Goal: Task Accomplishment & Management: Complete application form

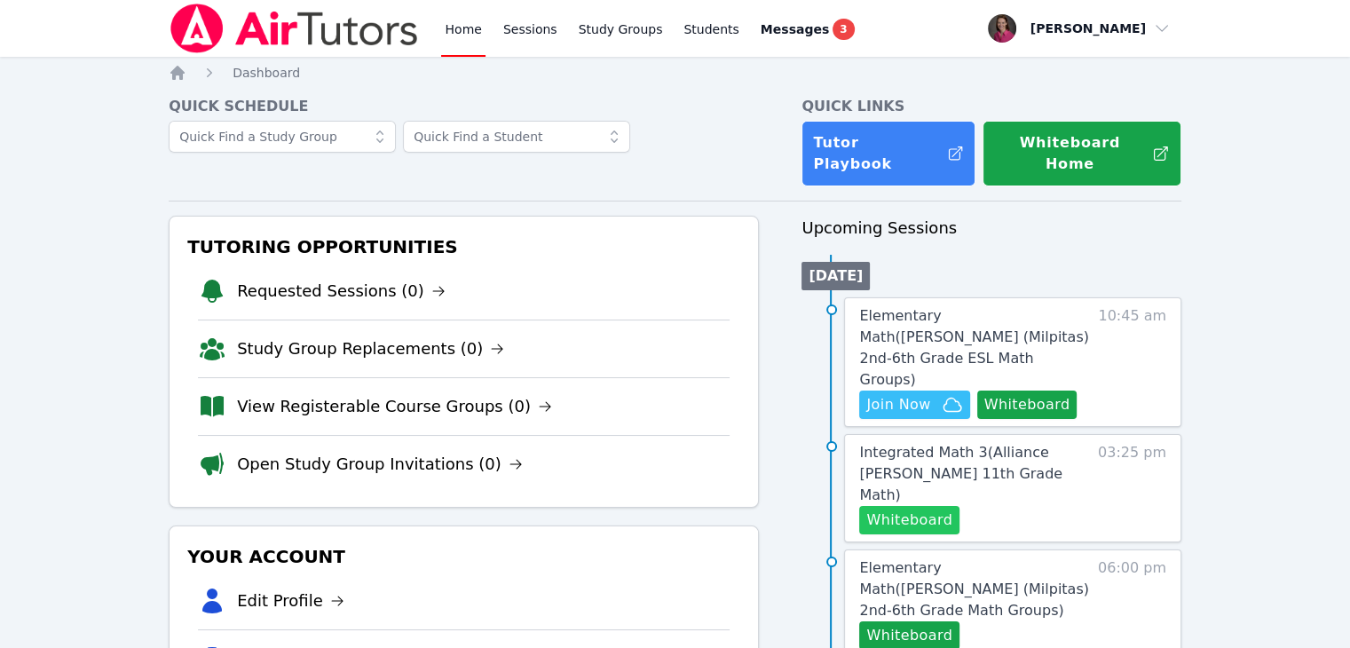
click at [894, 506] on button "Whiteboard" at bounding box center [909, 520] width 100 height 28
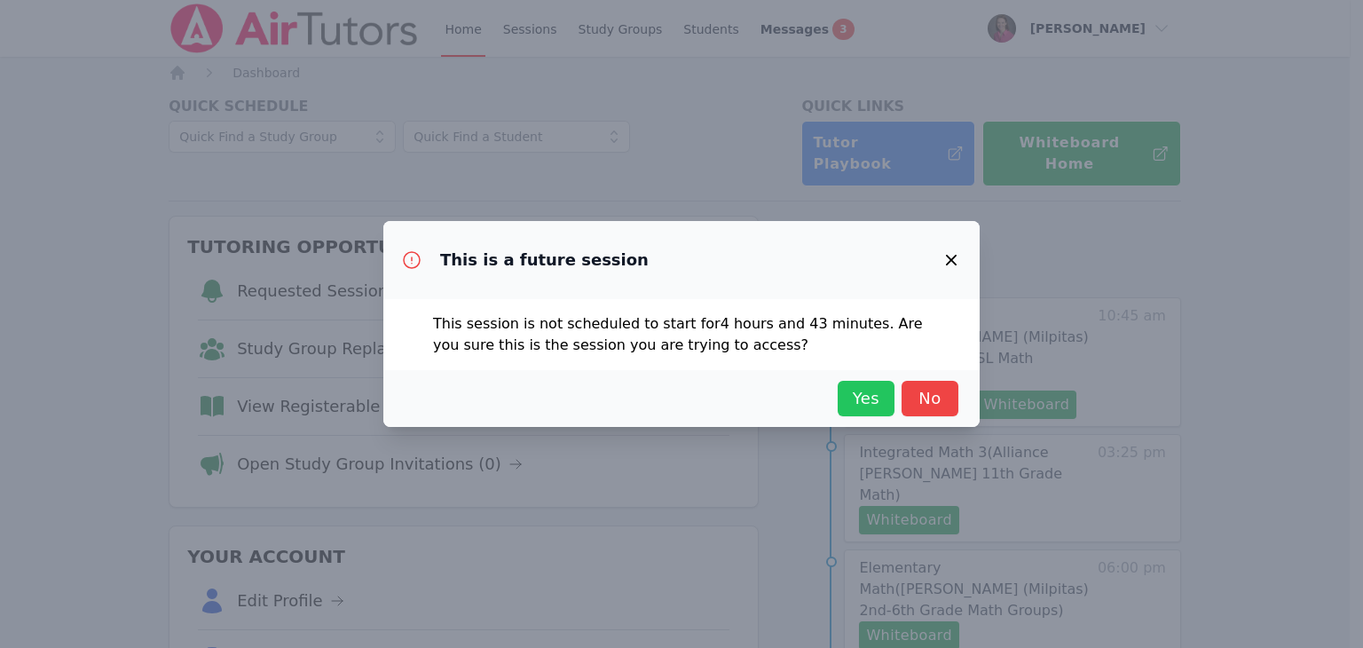
click at [858, 398] on span "Yes" at bounding box center [866, 398] width 39 height 25
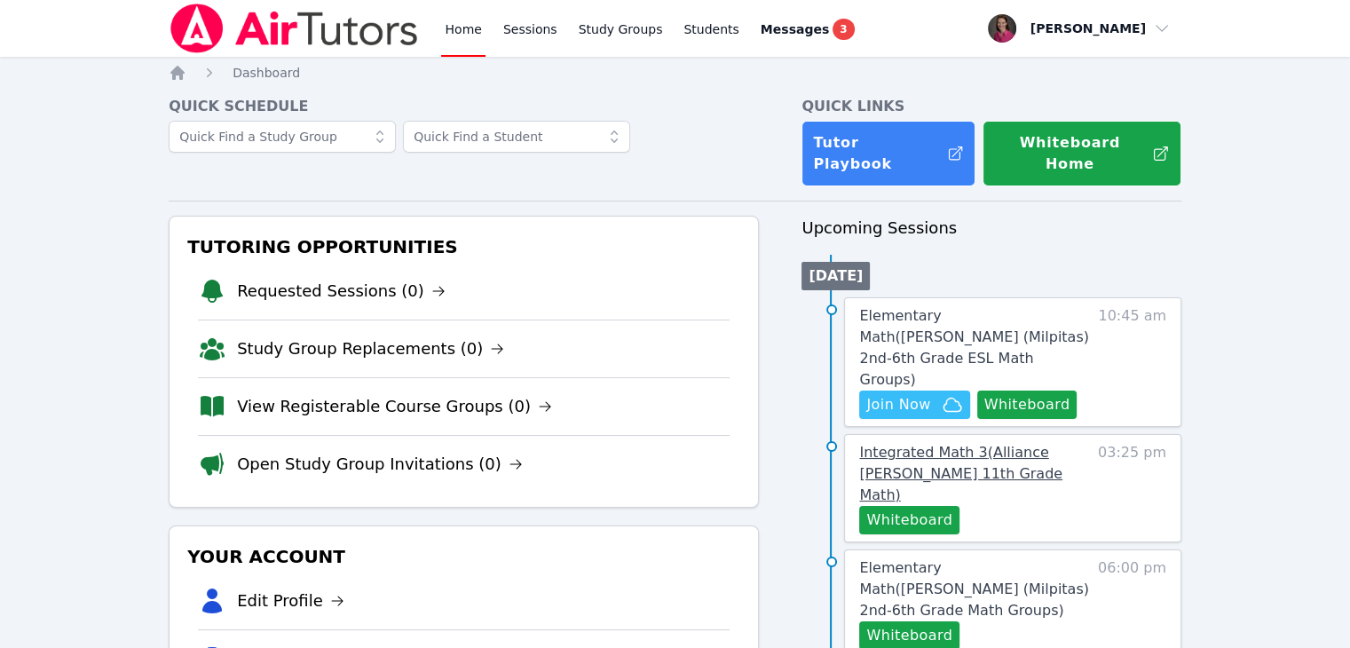
click at [909, 444] on span "Integrated Math 3 ( Alliance McKinzie 11th Grade Math )" at bounding box center [960, 473] width 203 height 59
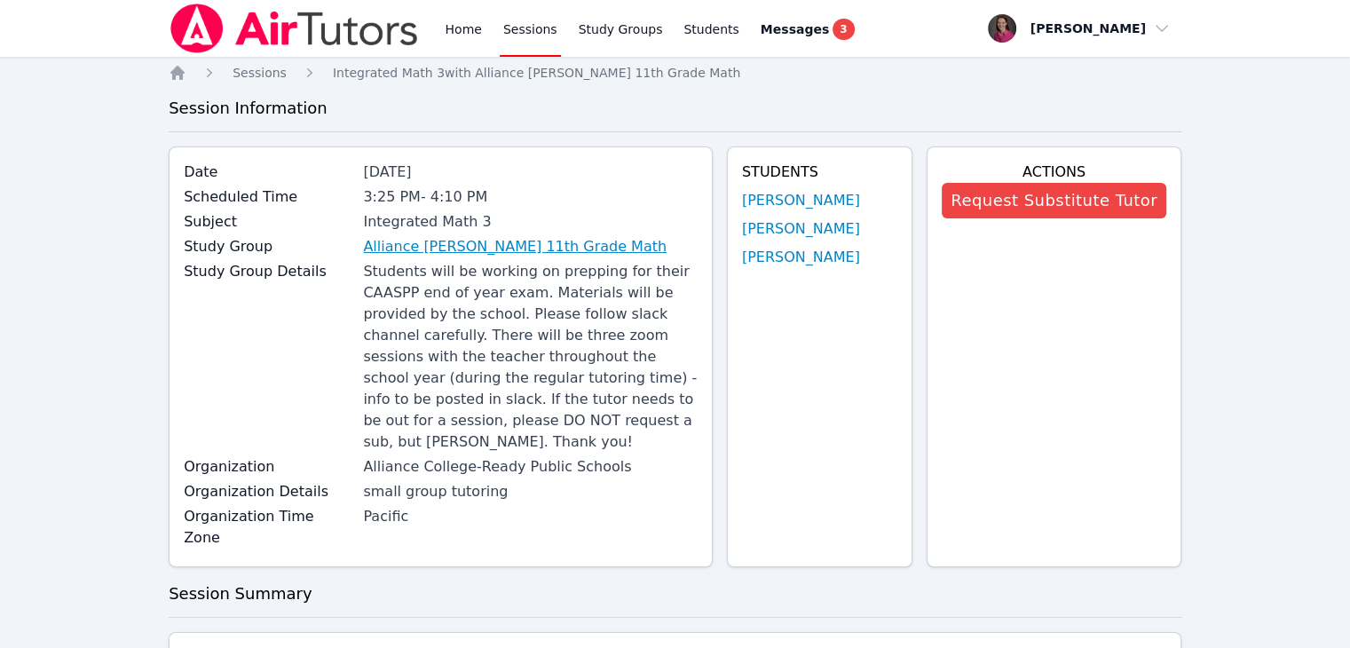
click at [505, 250] on link "Alliance McKinzie 11th Grade Math" at bounding box center [515, 246] width 304 height 21
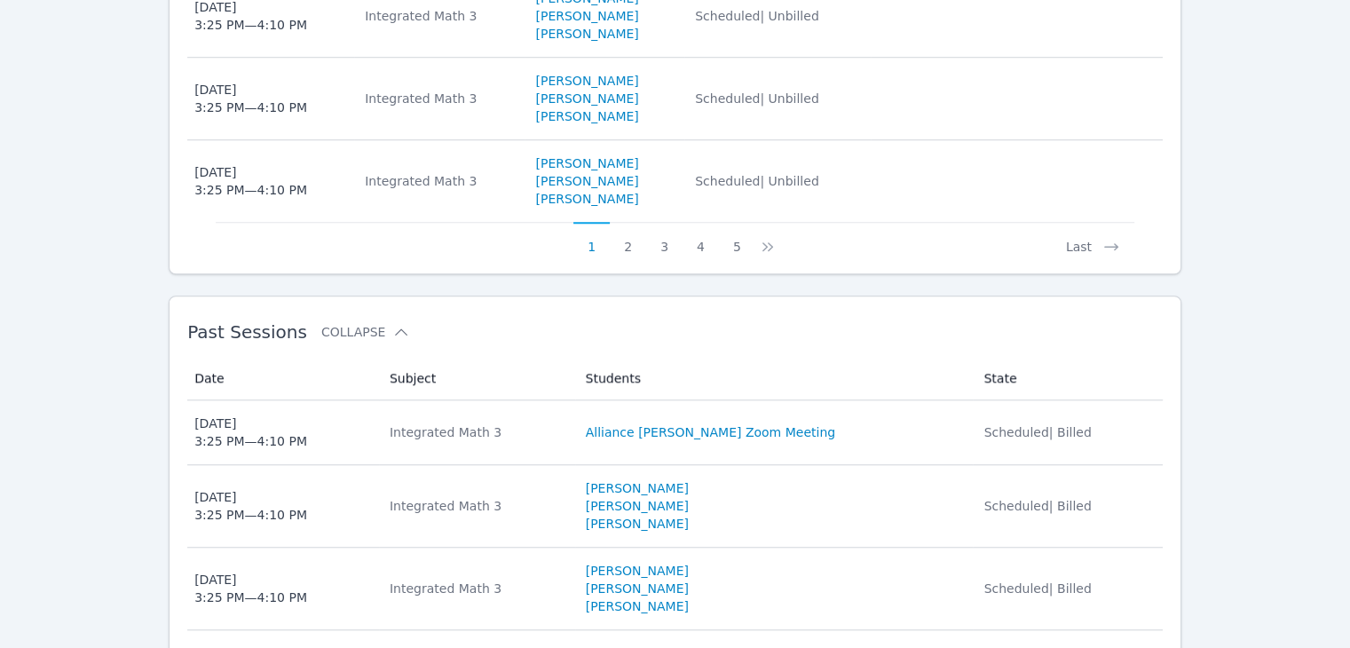
scroll to position [1495, 0]
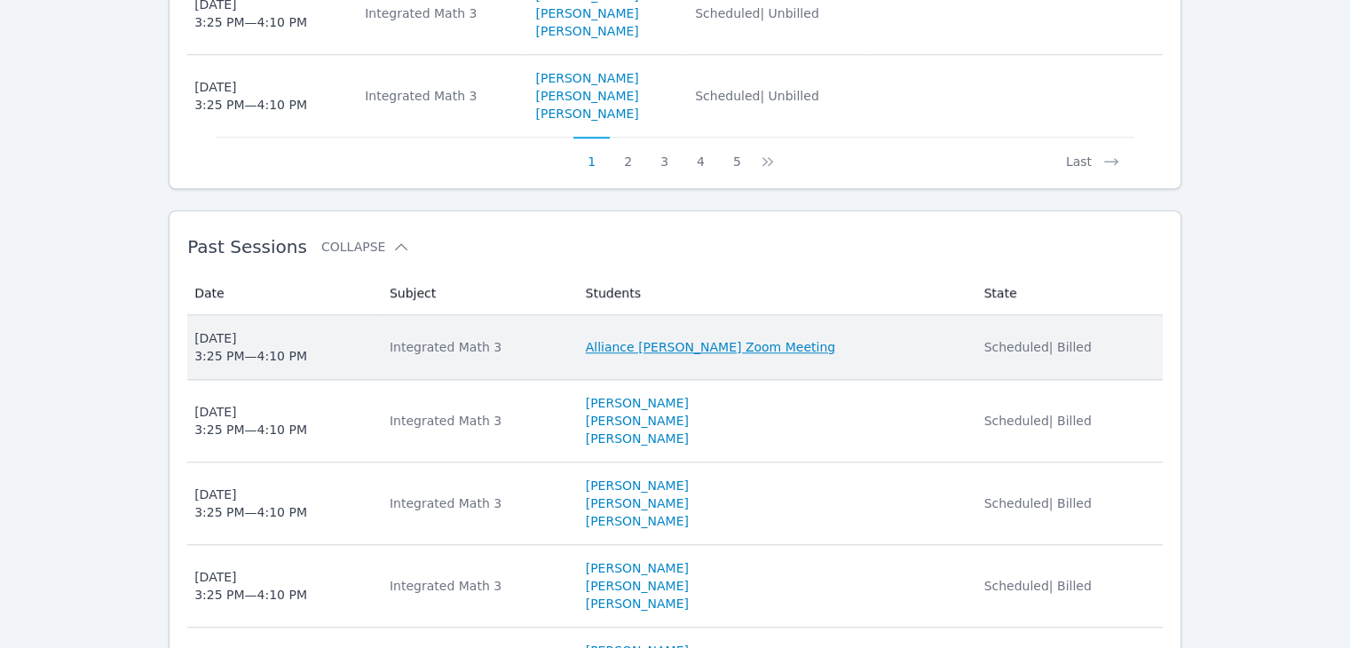
click at [714, 338] on link "Alliance McKinzie Zoom Meeting" at bounding box center [710, 347] width 249 height 18
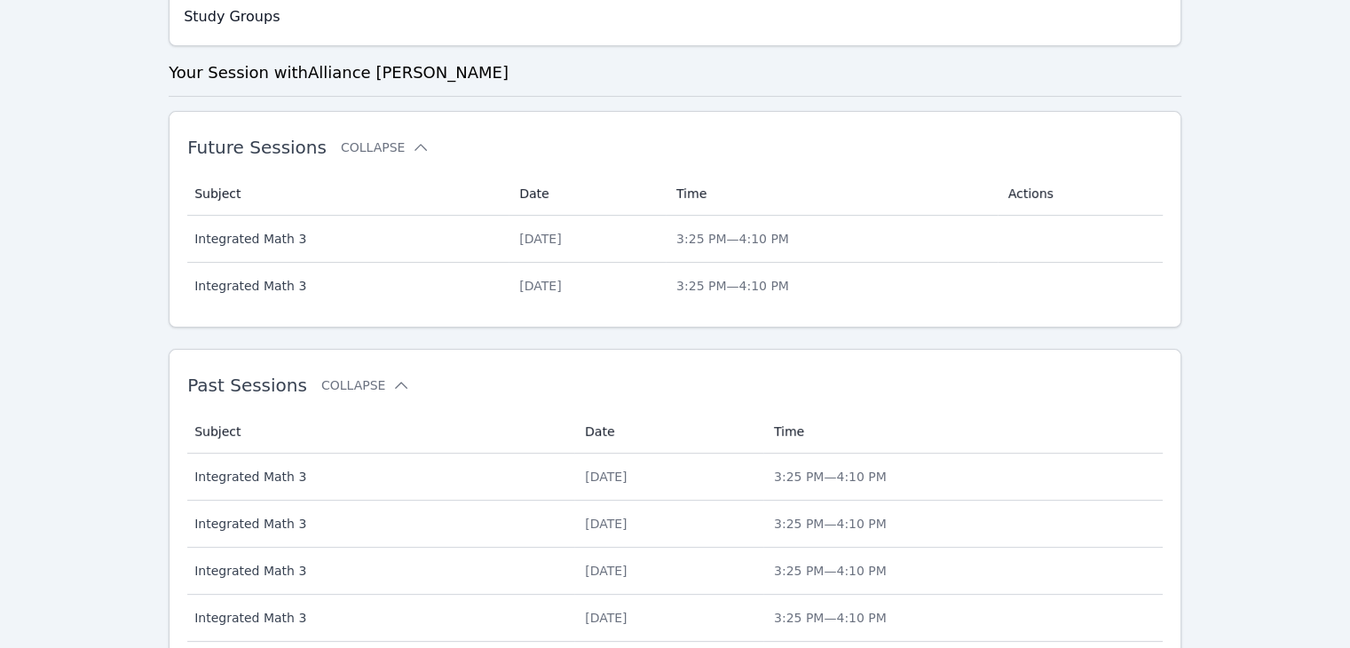
scroll to position [443, 0]
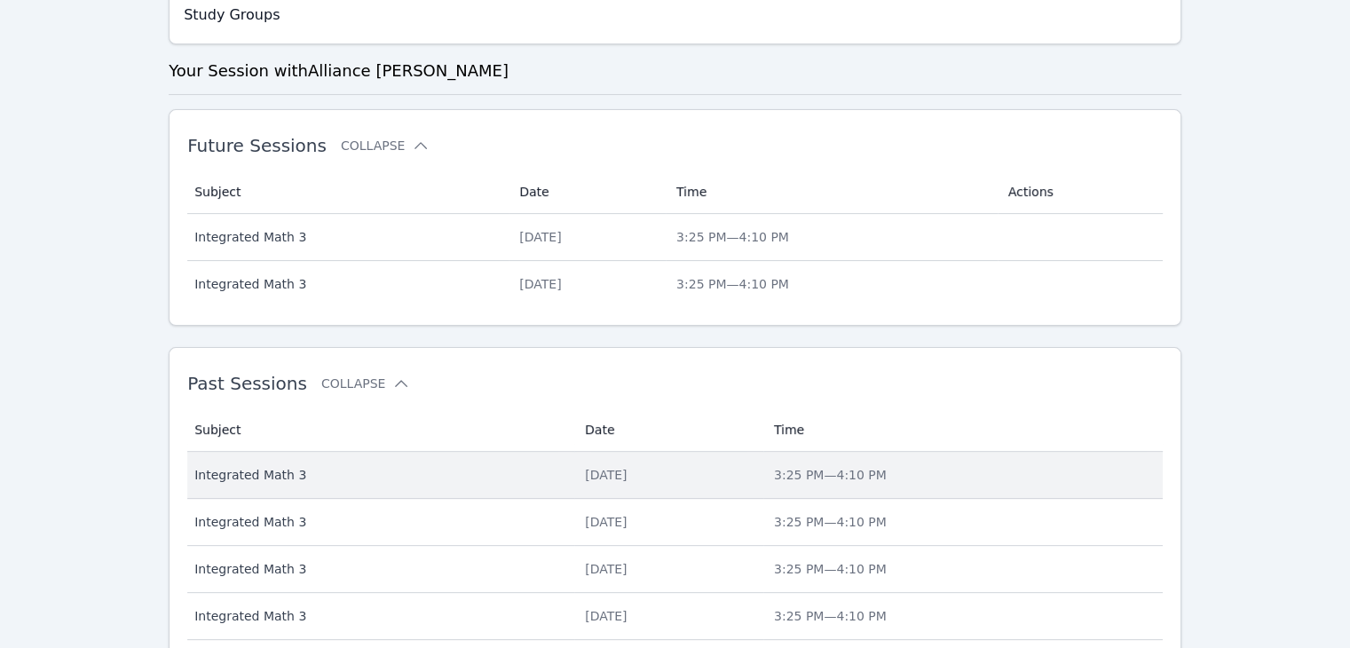
click at [729, 466] on div "Thu Oct 2, 2025" at bounding box center [669, 475] width 168 height 18
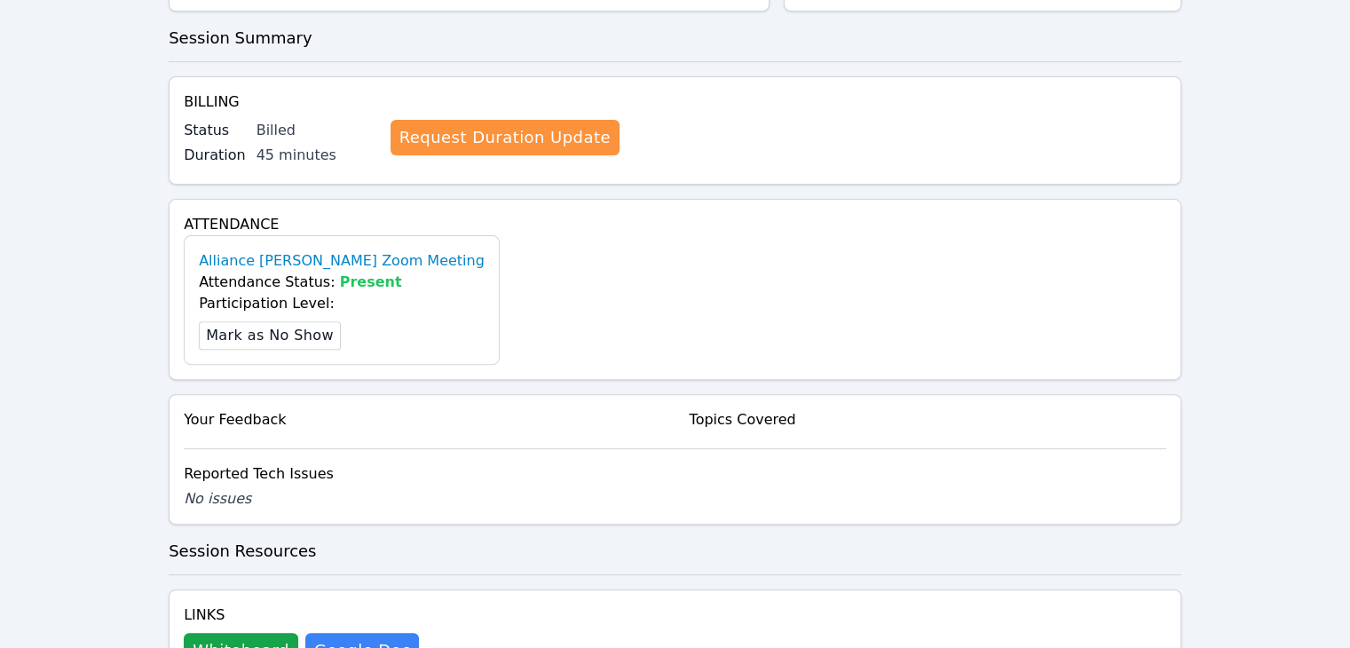
scroll to position [574, 0]
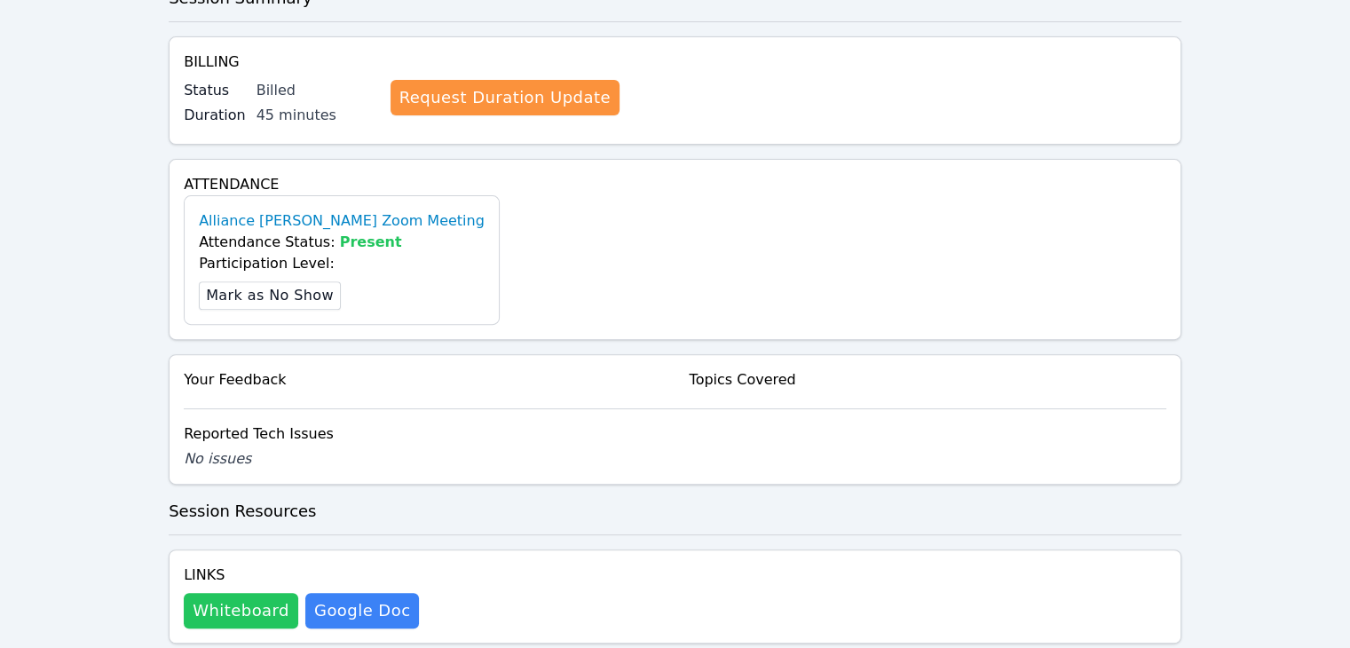
click at [227, 593] on button "Whiteboard" at bounding box center [241, 611] width 114 height 36
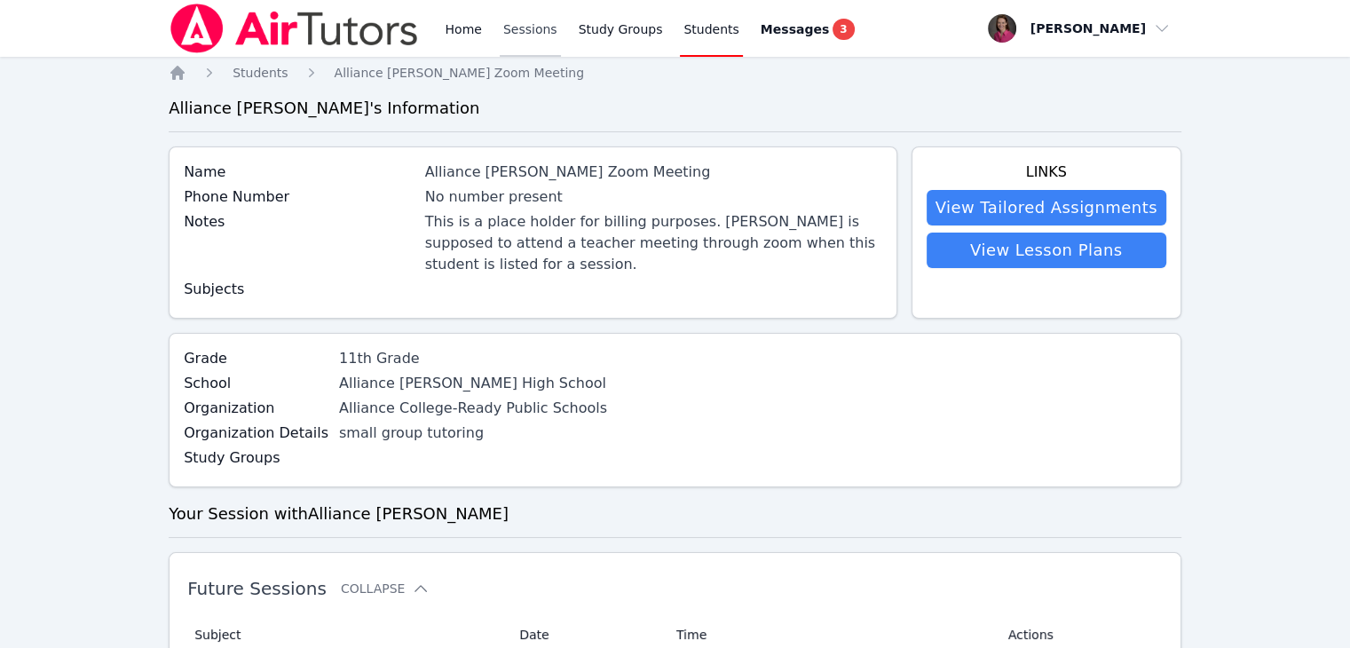
click at [511, 28] on link "Sessions" at bounding box center [530, 28] width 61 height 57
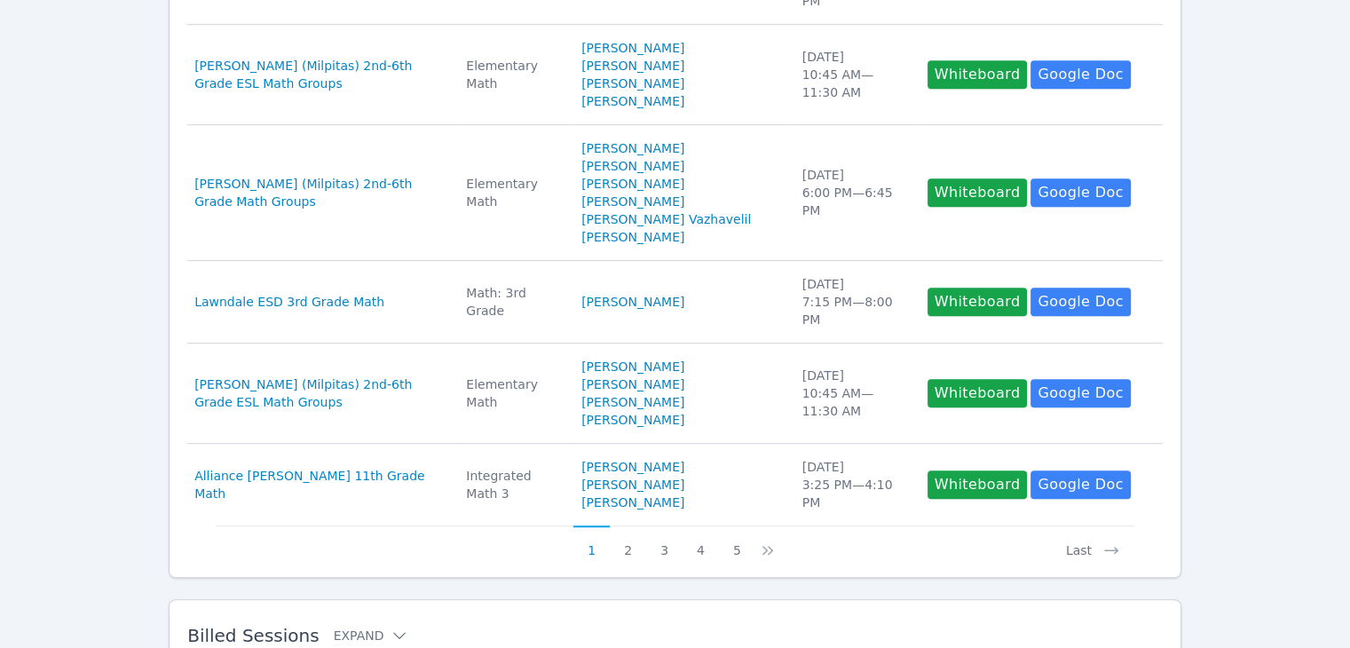
scroll to position [920, 0]
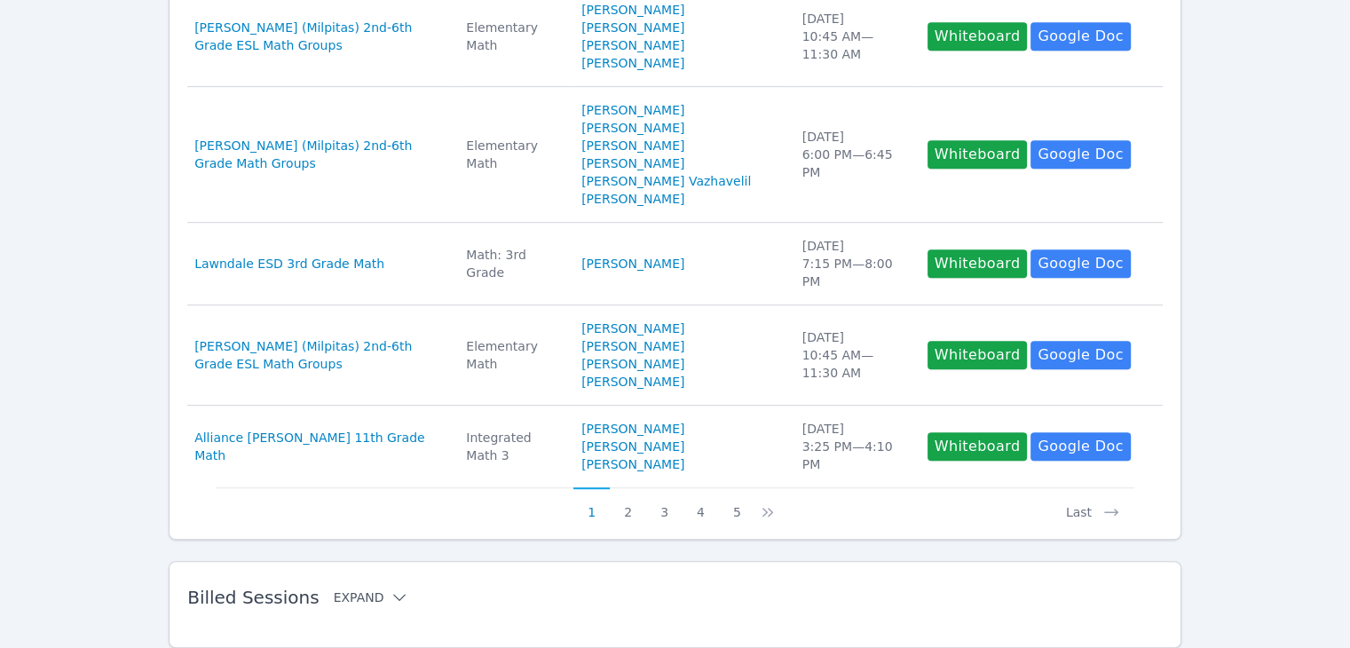
click at [391, 588] on icon at bounding box center [400, 597] width 18 height 18
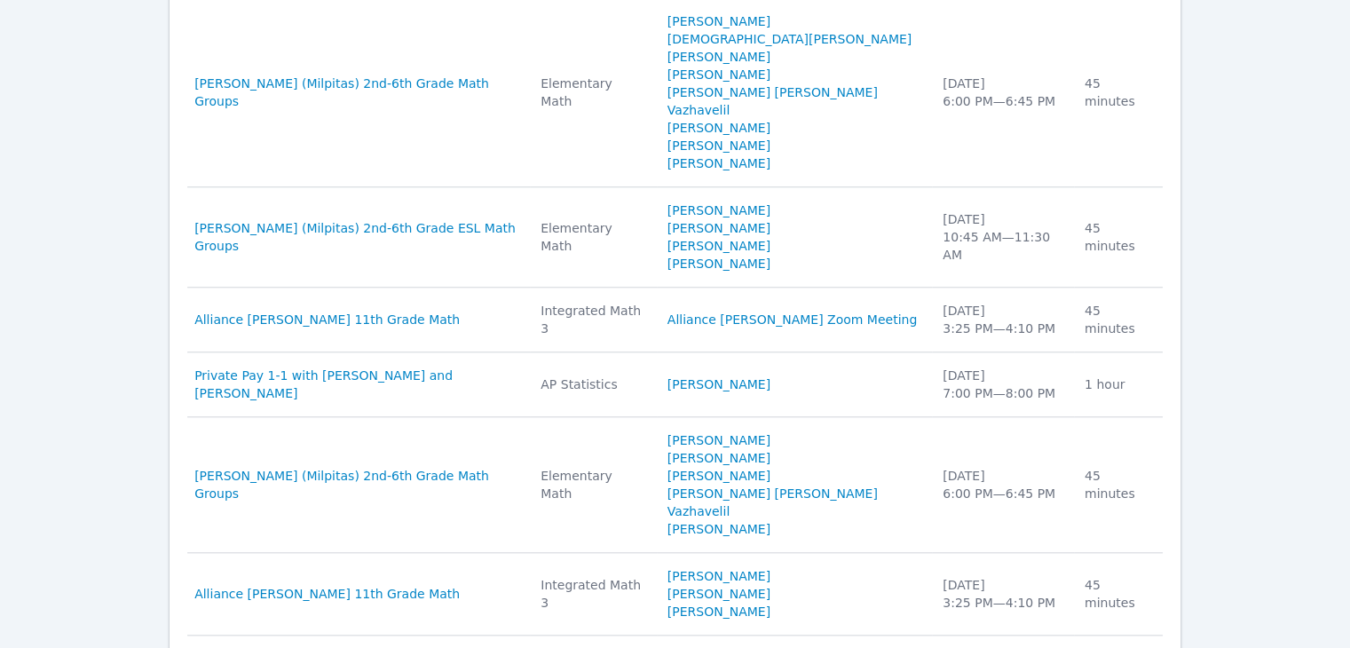
scroll to position [1659, 0]
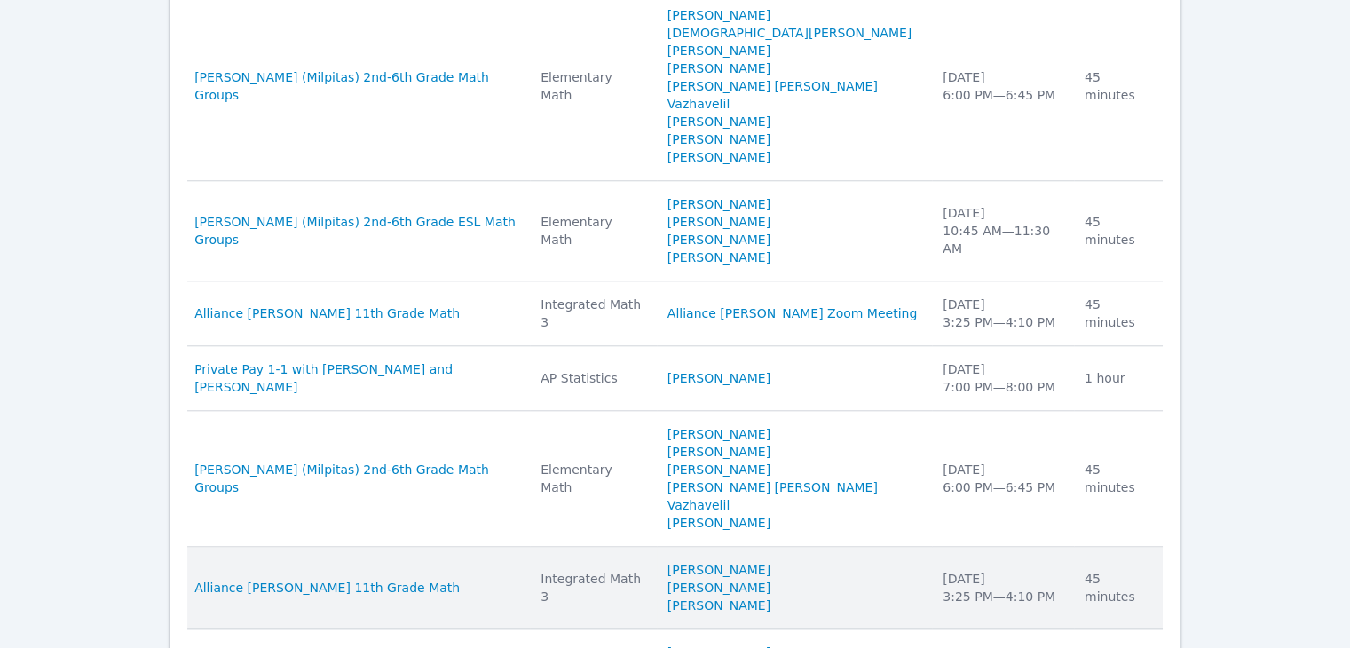
click at [553, 547] on td "Subject Integrated Math 3" at bounding box center [593, 588] width 127 height 83
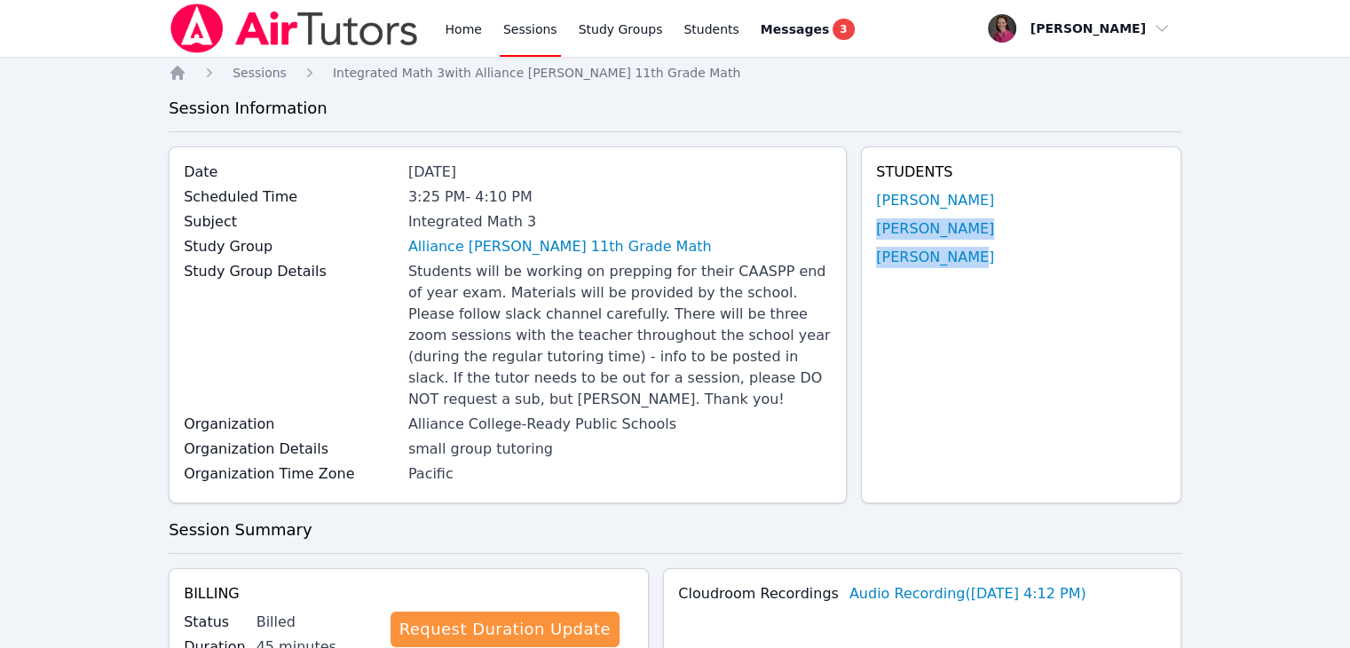
drag, startPoint x: 1345, startPoint y: 190, endPoint x: 1353, endPoint y: 488, distance: 298.3
click at [1349, 488] on html "Home Sessions Study Groups Students Messages 3 Open user menu Rebecca Miller Op…" at bounding box center [675, 324] width 1350 height 648
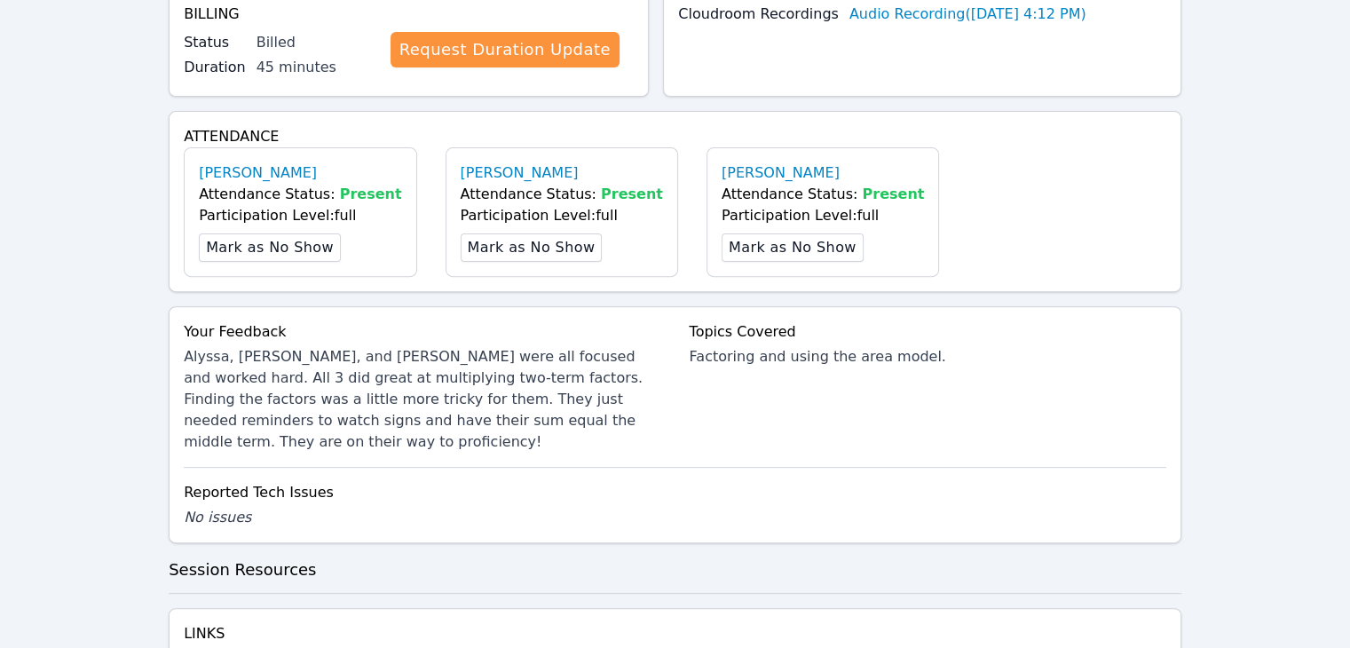
scroll to position [638, 0]
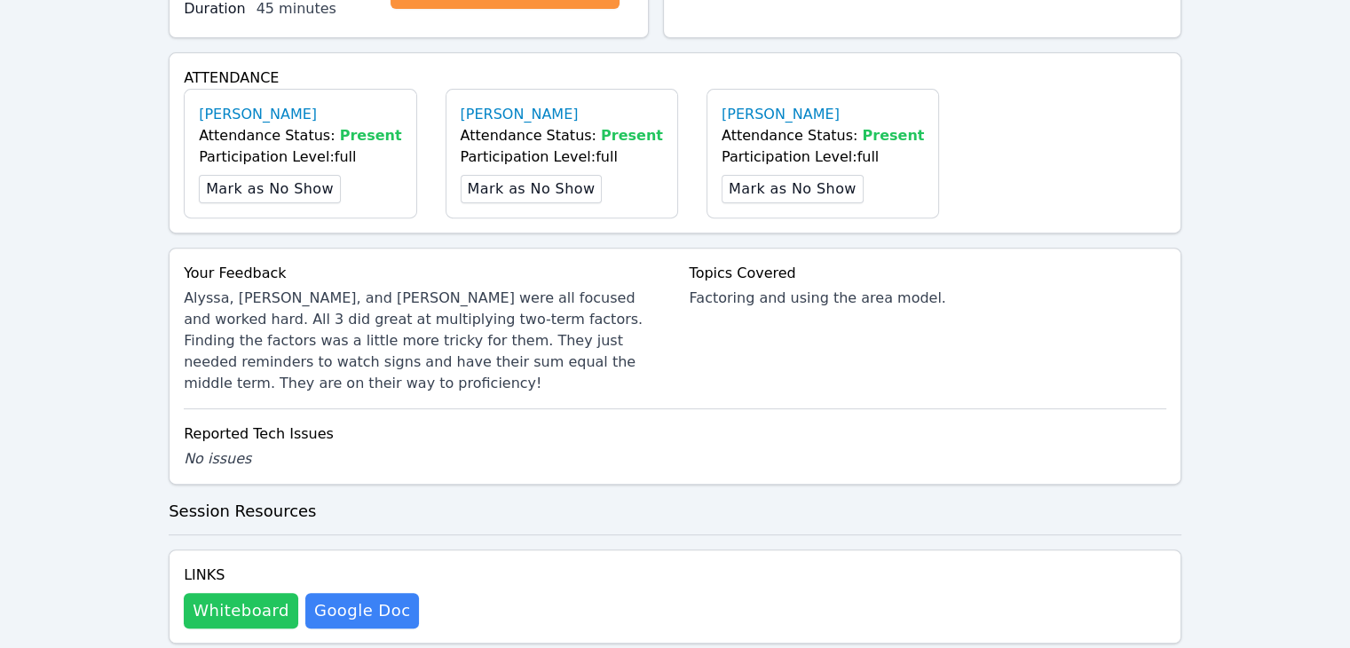
click at [225, 593] on button "Whiteboard" at bounding box center [241, 611] width 114 height 36
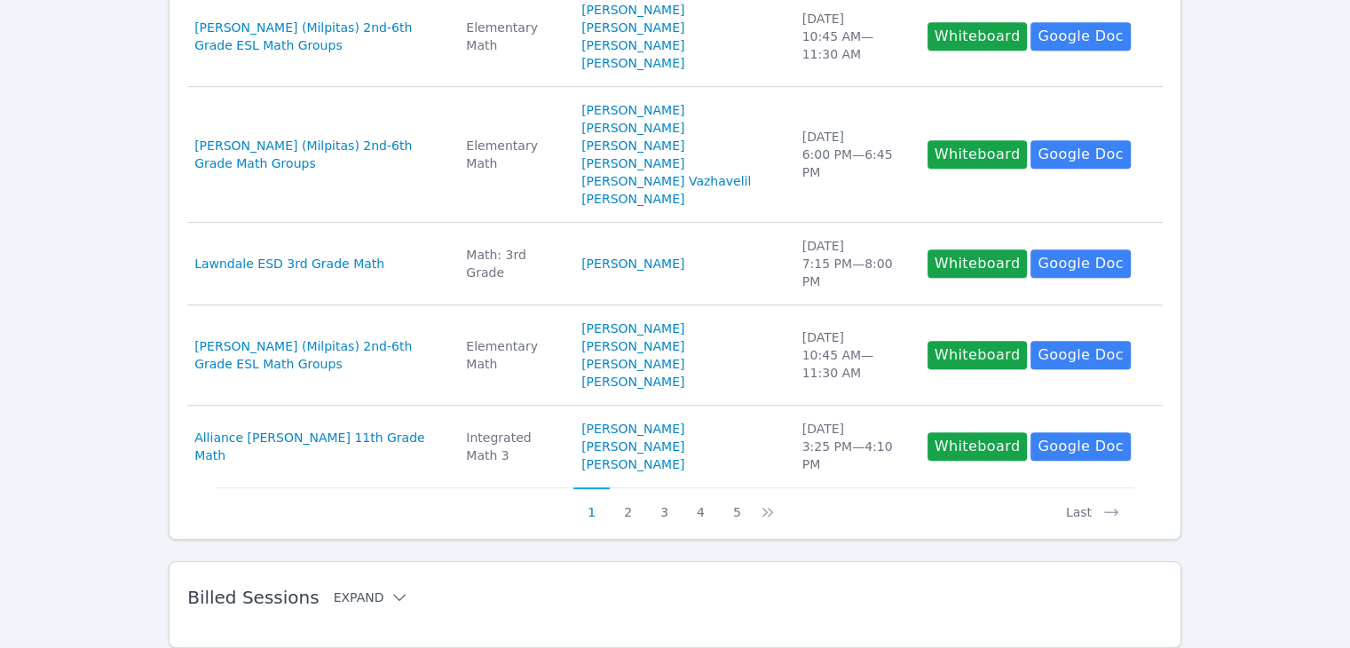
click at [391, 588] on icon at bounding box center [400, 597] width 18 height 18
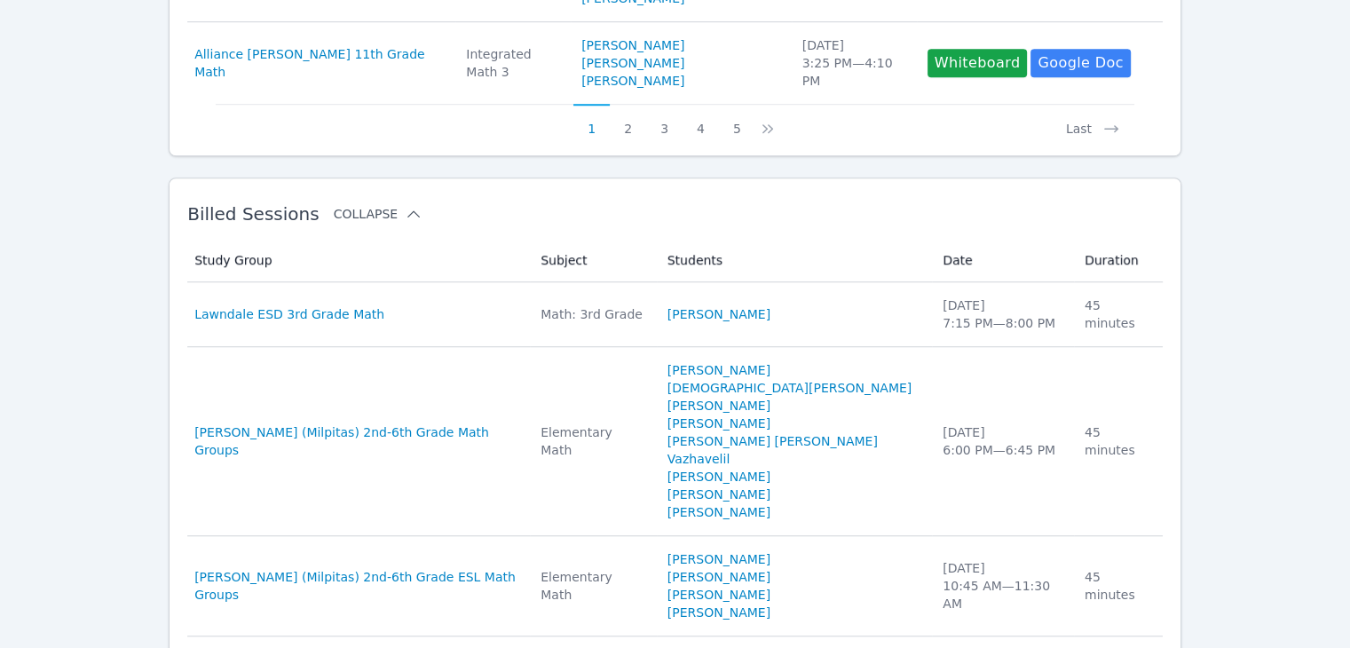
scroll to position [1322, 0]
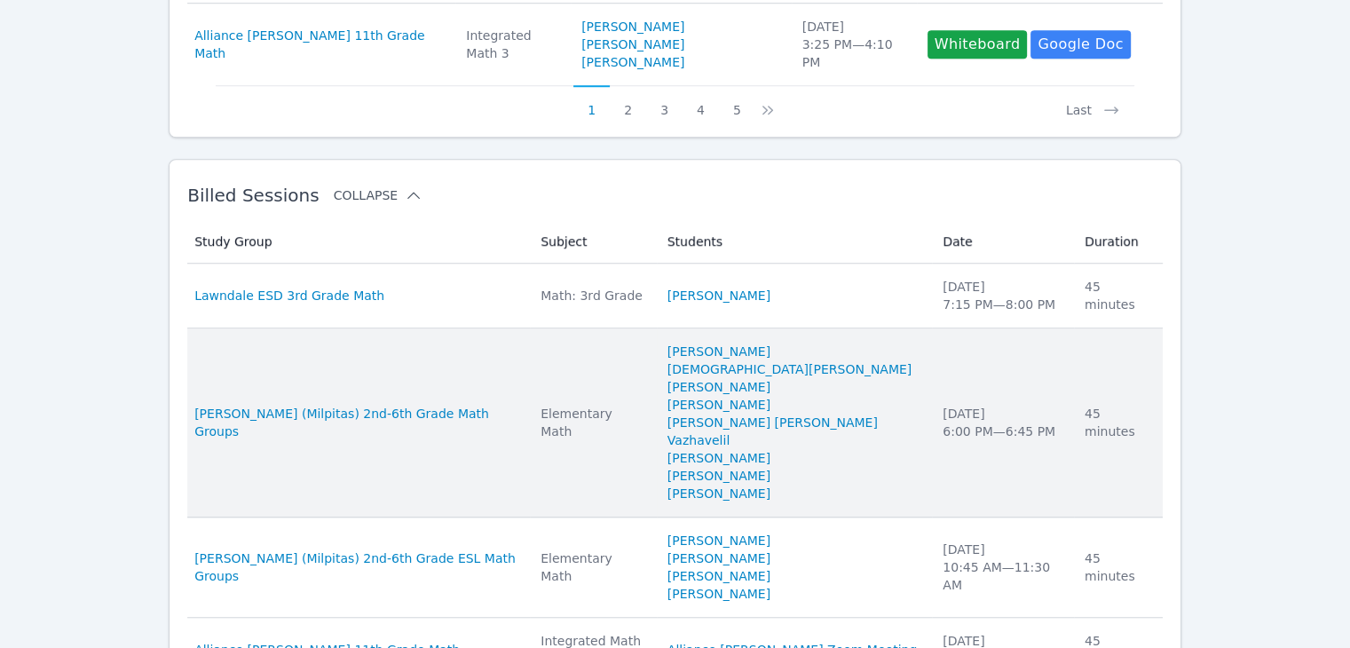
click at [588, 382] on td "Subject Elementary Math" at bounding box center [593, 422] width 127 height 189
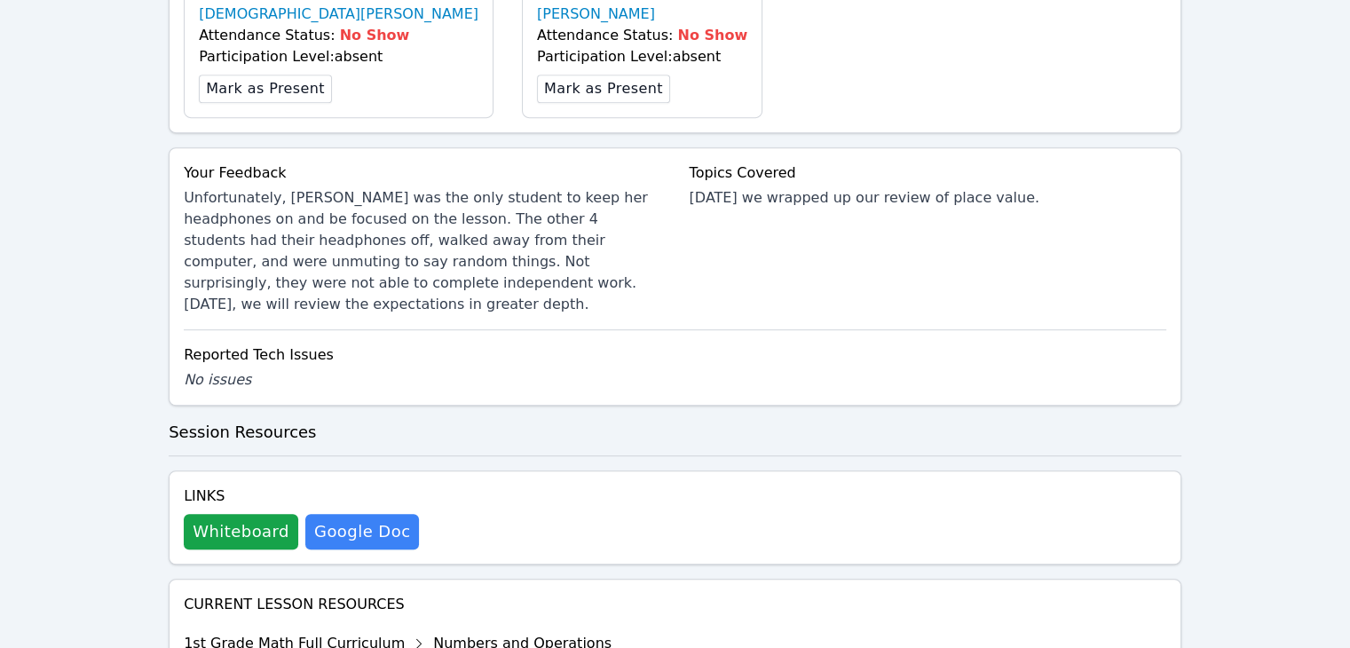
scroll to position [983, 0]
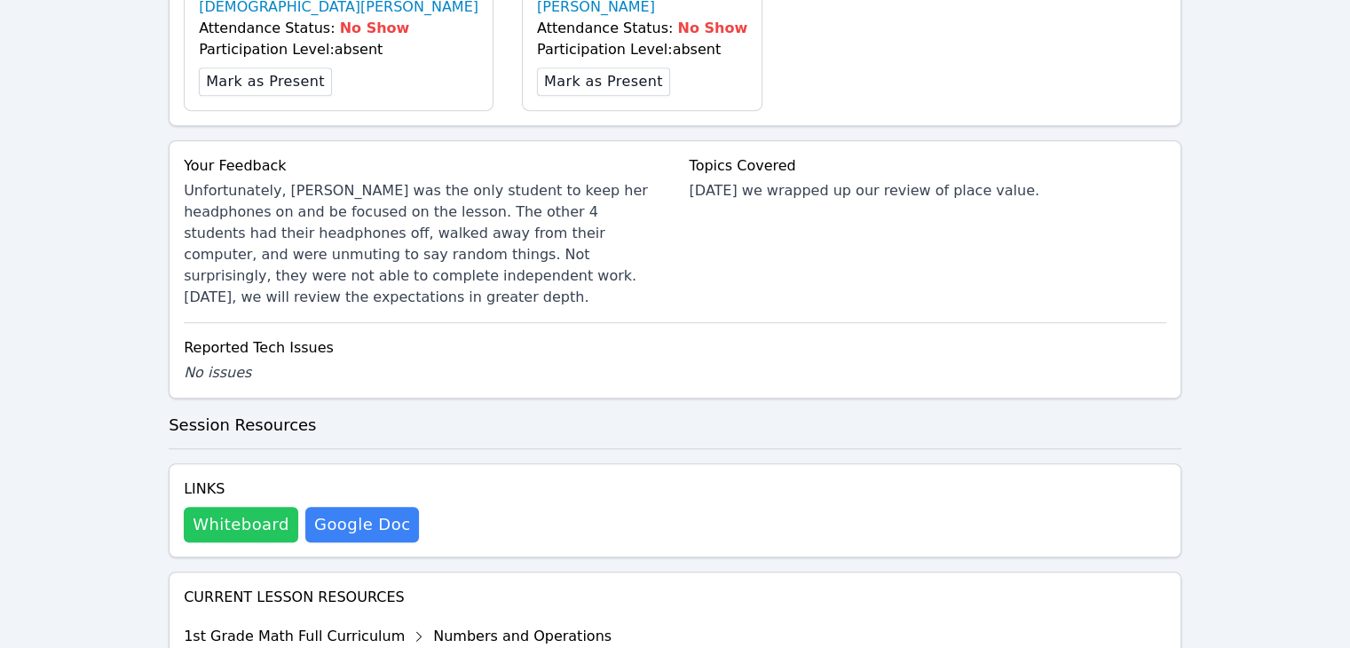
click at [217, 507] on button "Whiteboard" at bounding box center [241, 525] width 114 height 36
click at [1343, 288] on div "Home Sessions Study Groups Students Messages 3 Open user menu Rebecca Miller Op…" at bounding box center [675, 642] width 1350 height 3251
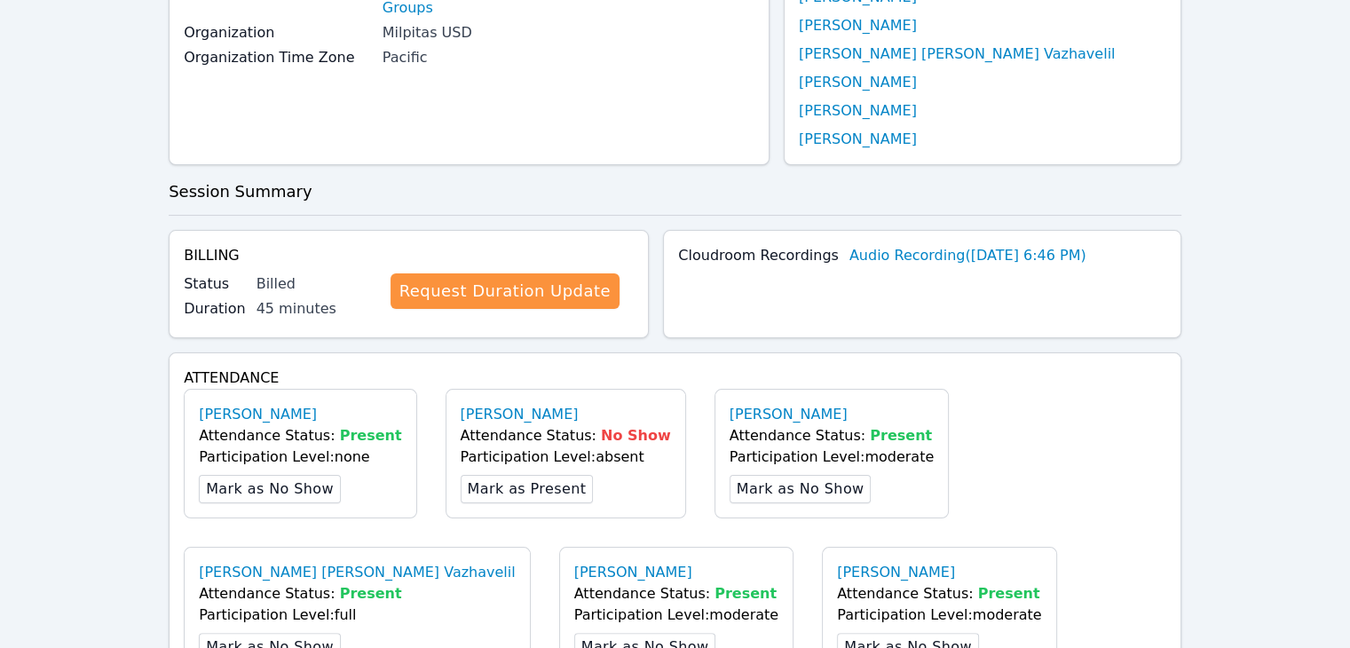
scroll to position [0, 0]
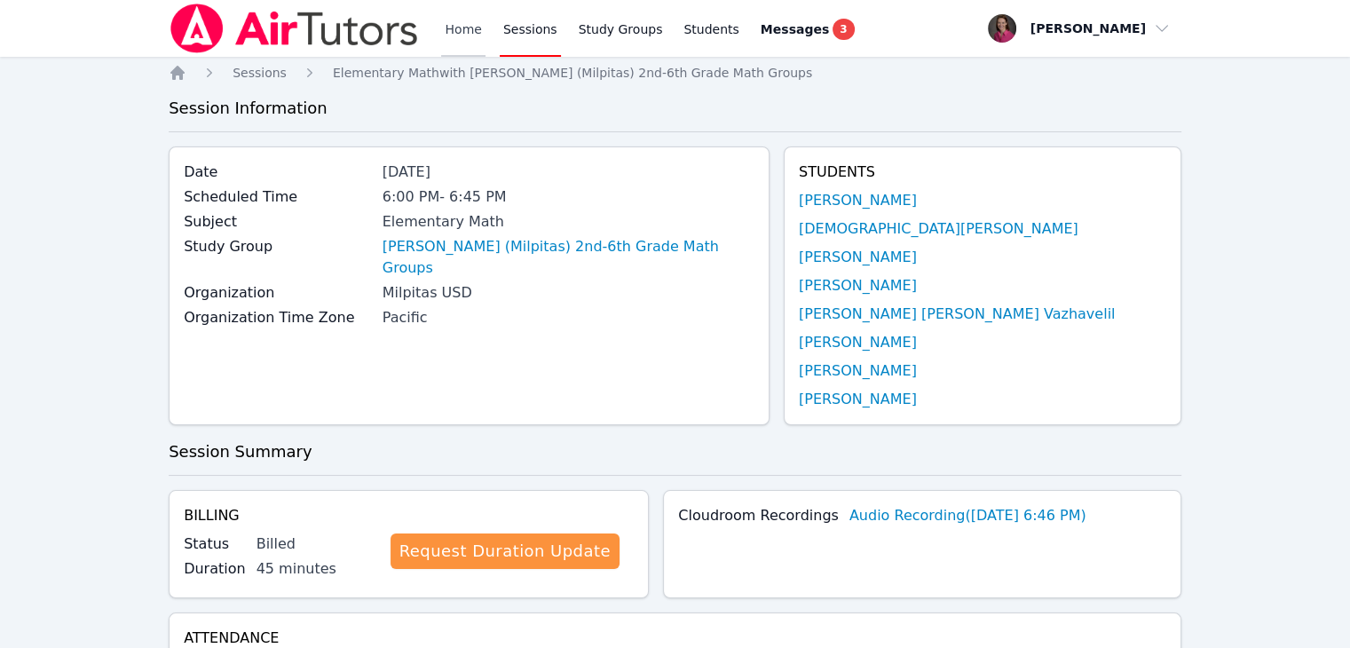
click at [446, 26] on link "Home" at bounding box center [462, 28] width 43 height 57
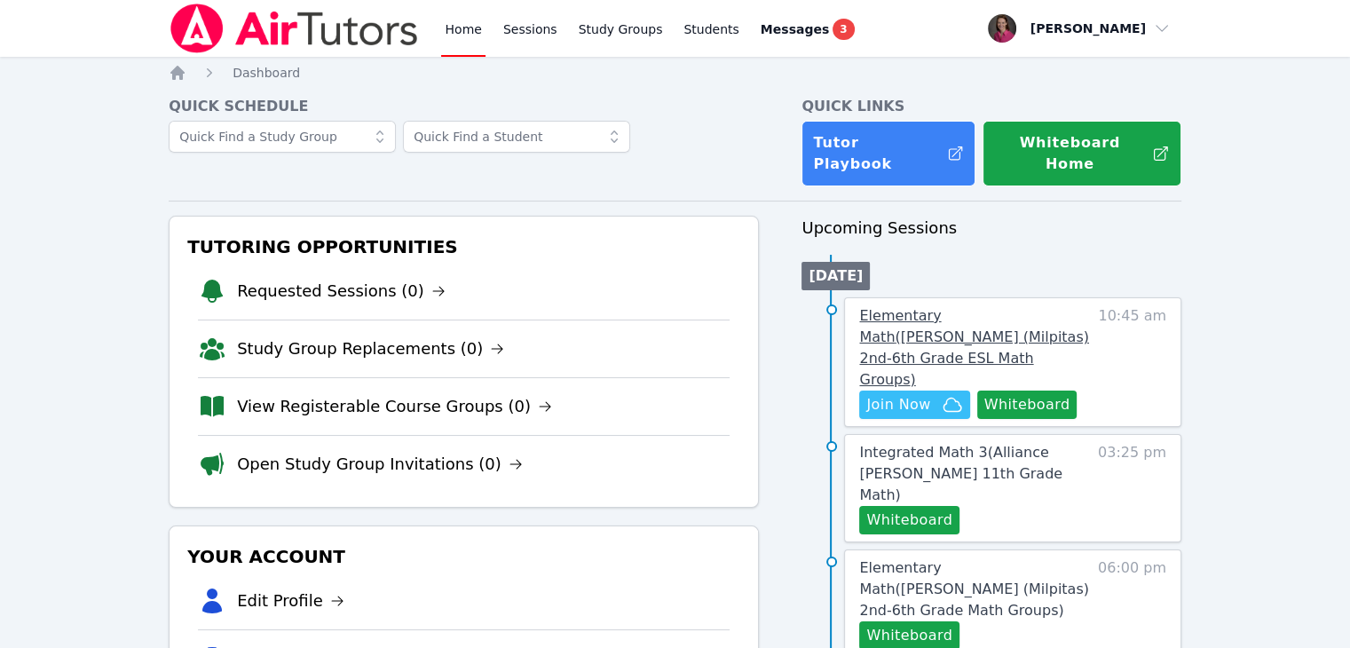
click at [941, 307] on span "Elementary Math ( Weller (Milpitas) 2nd-6th Grade ESL Math Groups )" at bounding box center [973, 347] width 229 height 81
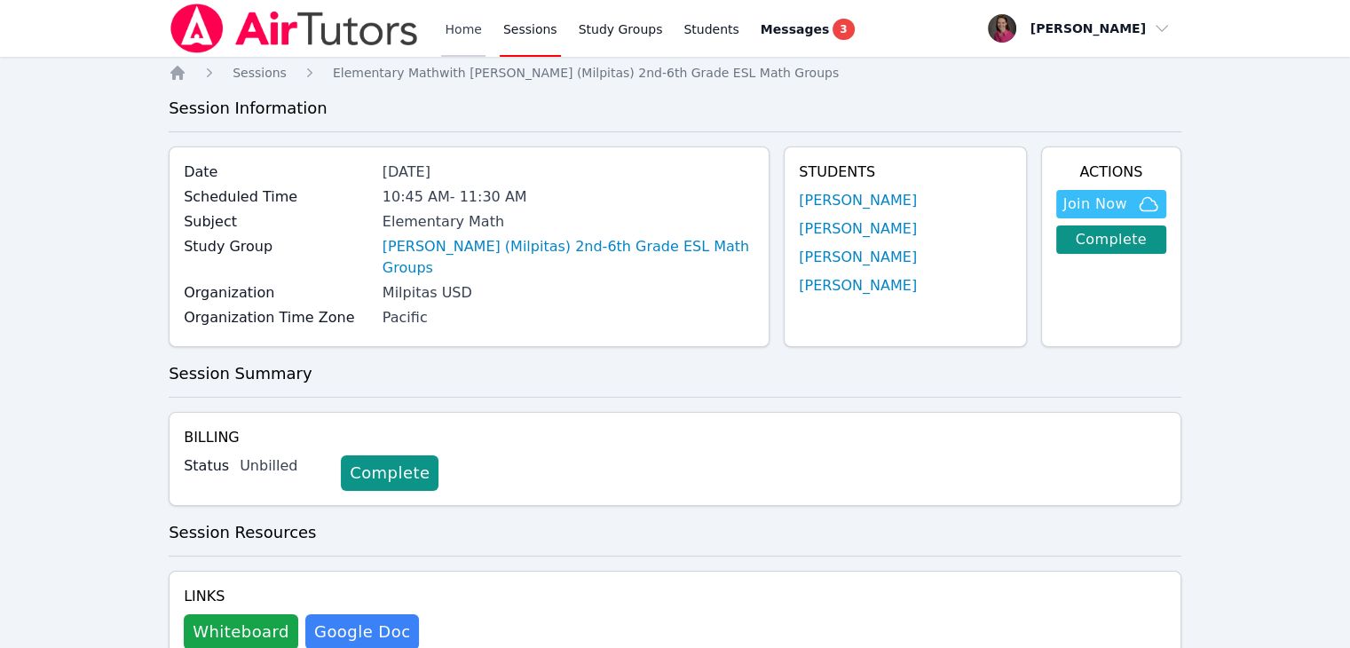
click at [472, 33] on link "Home" at bounding box center [462, 28] width 43 height 57
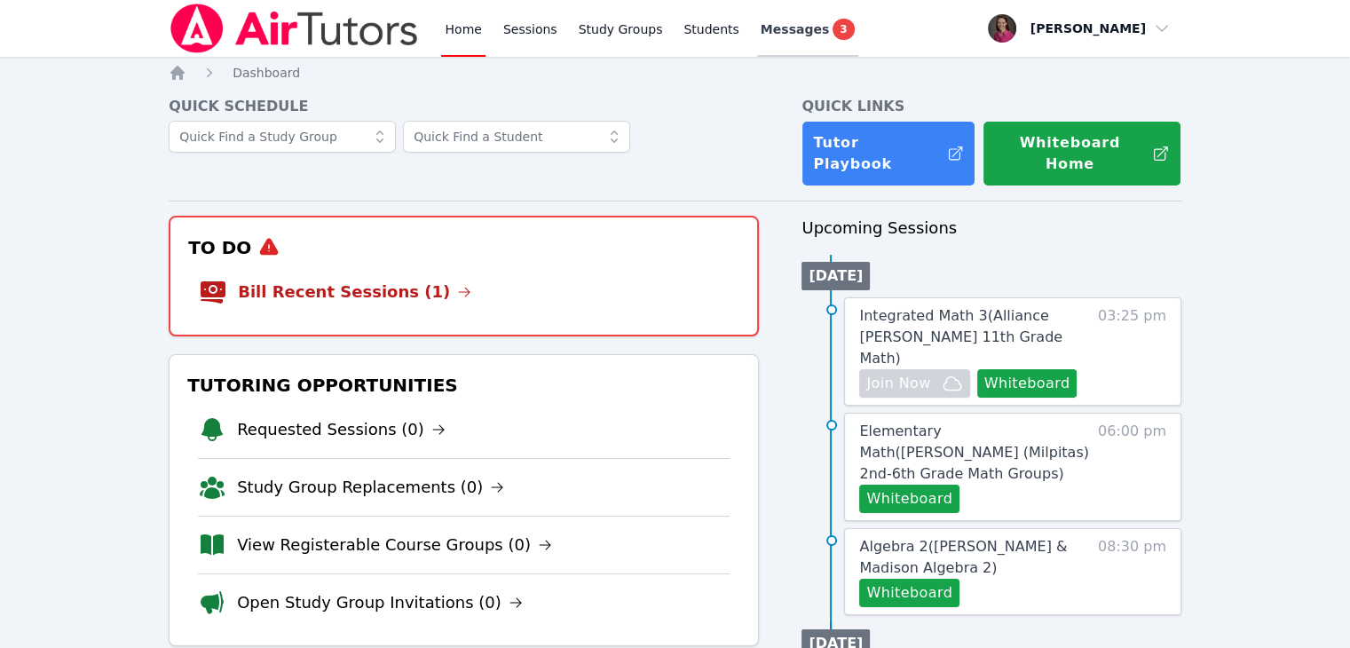
click at [777, 28] on span "Messages" at bounding box center [795, 29] width 68 height 18
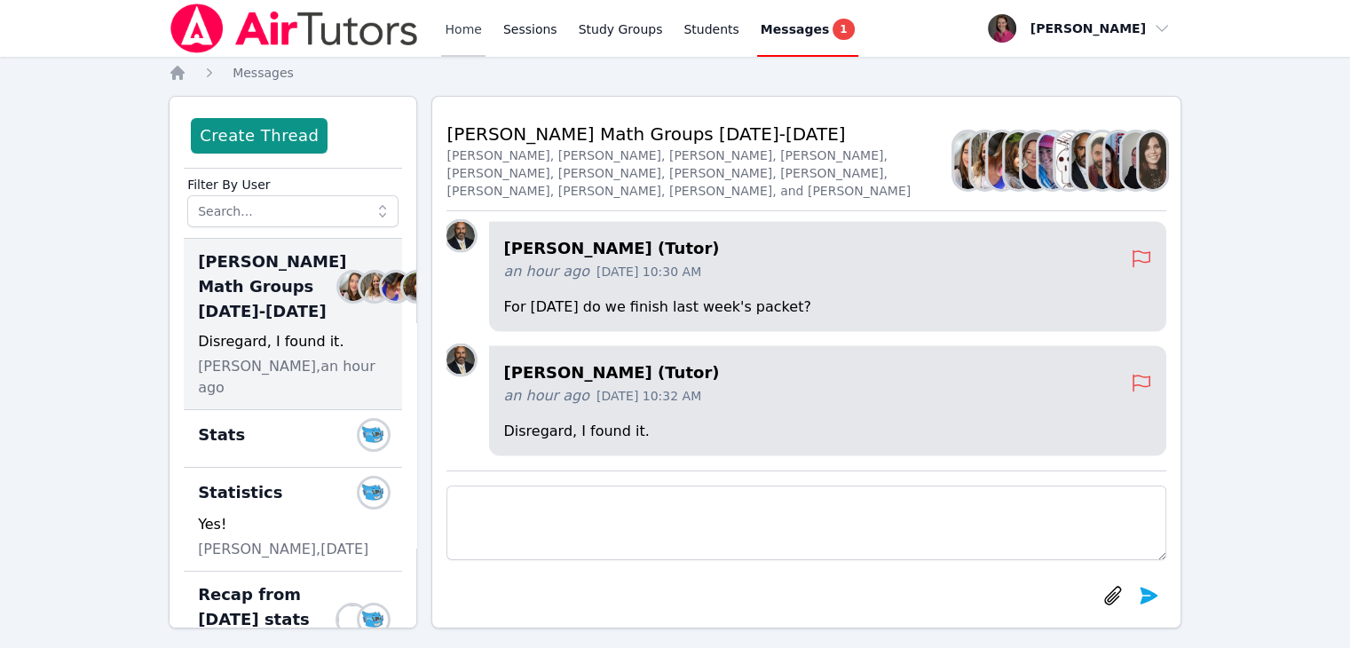
click at [454, 30] on link "Home" at bounding box center [462, 28] width 43 height 57
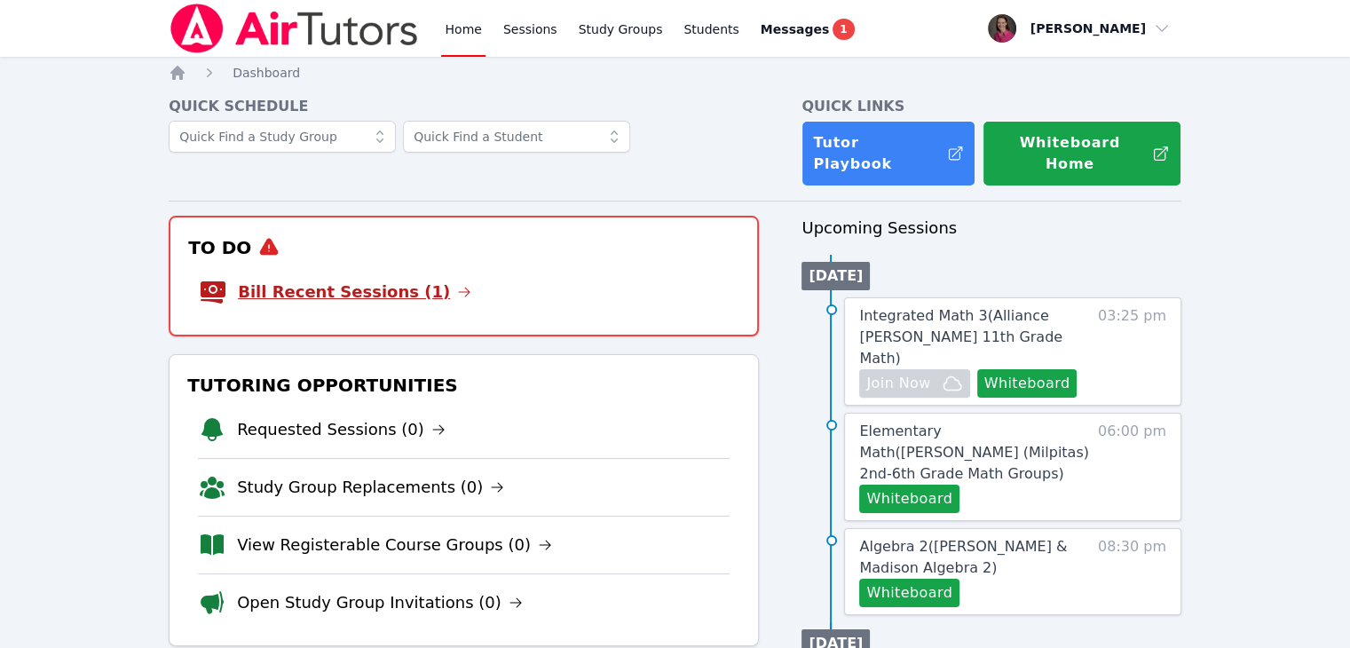
click at [354, 282] on link "Bill Recent Sessions (1)" at bounding box center [354, 292] width 233 height 25
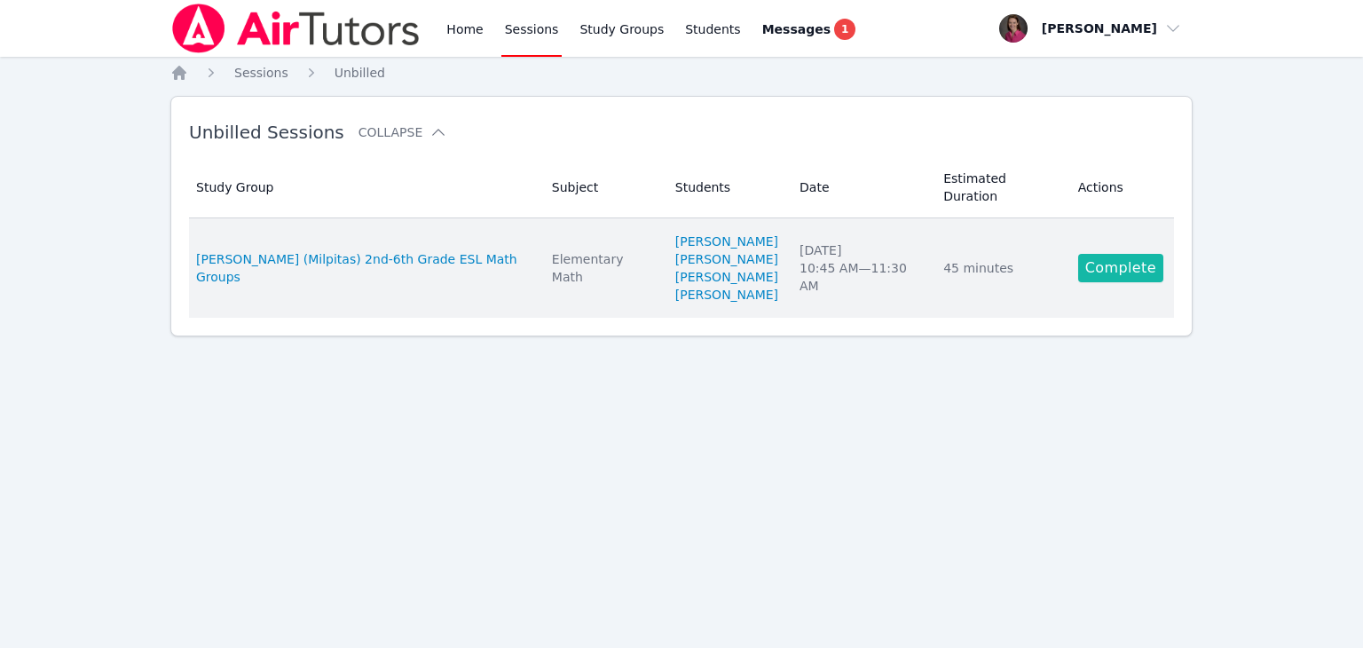
click at [1116, 254] on link "Complete" at bounding box center [1120, 268] width 85 height 28
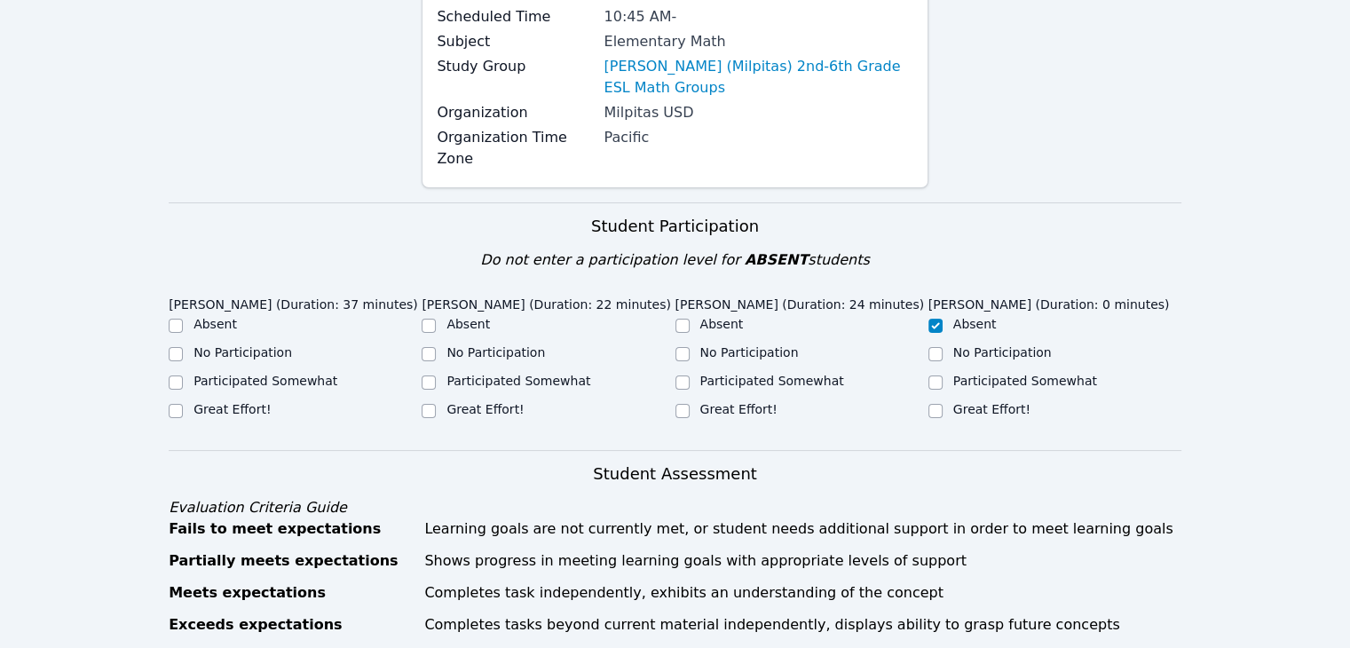
scroll to position [227, 0]
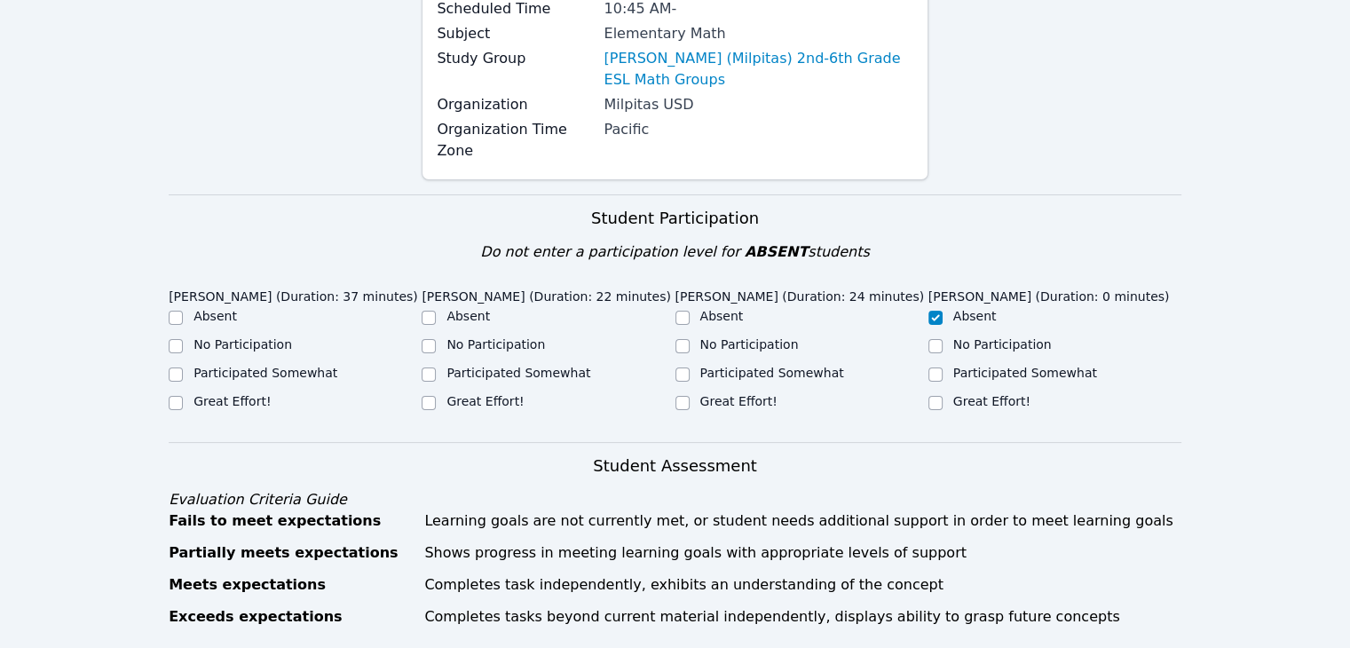
click at [694, 392] on div "Great Effort!" at bounding box center [801, 402] width 253 height 21
click at [675, 396] on input "Great Effort!" at bounding box center [682, 403] width 14 height 14
checkbox input "true"
click at [429, 339] on input "No Participation" at bounding box center [429, 346] width 14 height 14
checkbox input "true"
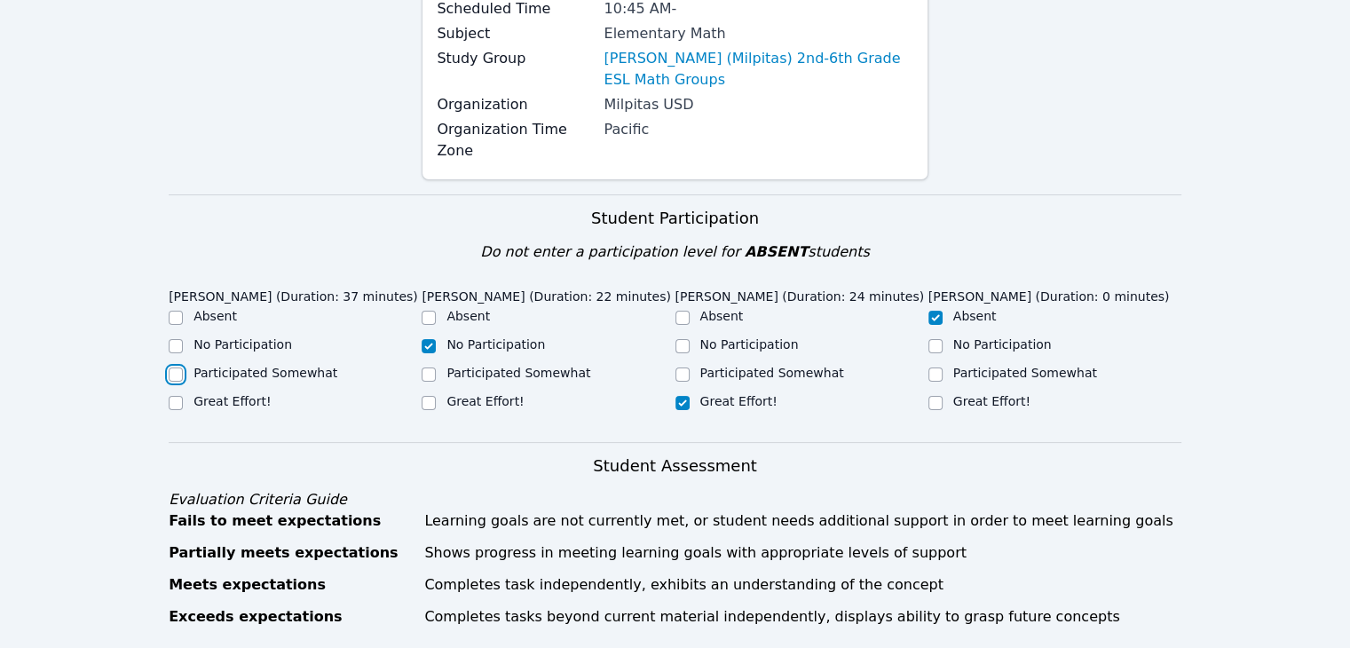
click at [178, 367] on input "Participated Somewhat" at bounding box center [176, 374] width 14 height 14
checkbox input "true"
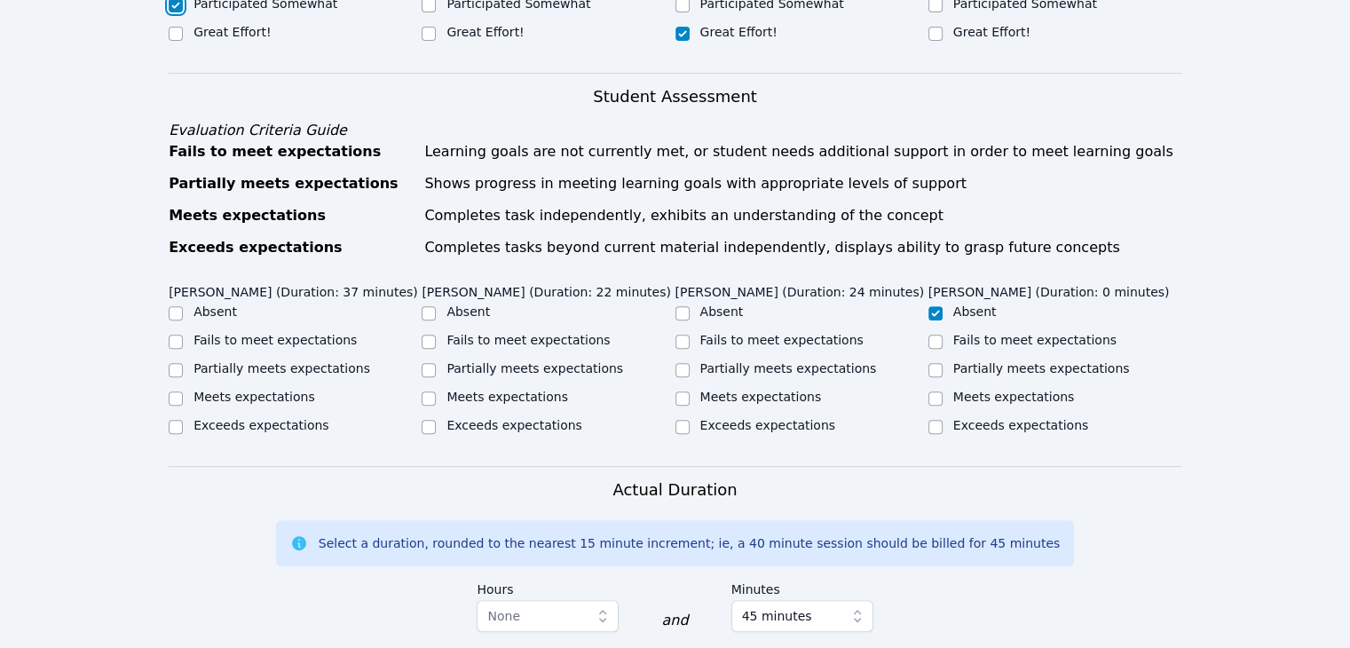
scroll to position [628, 0]
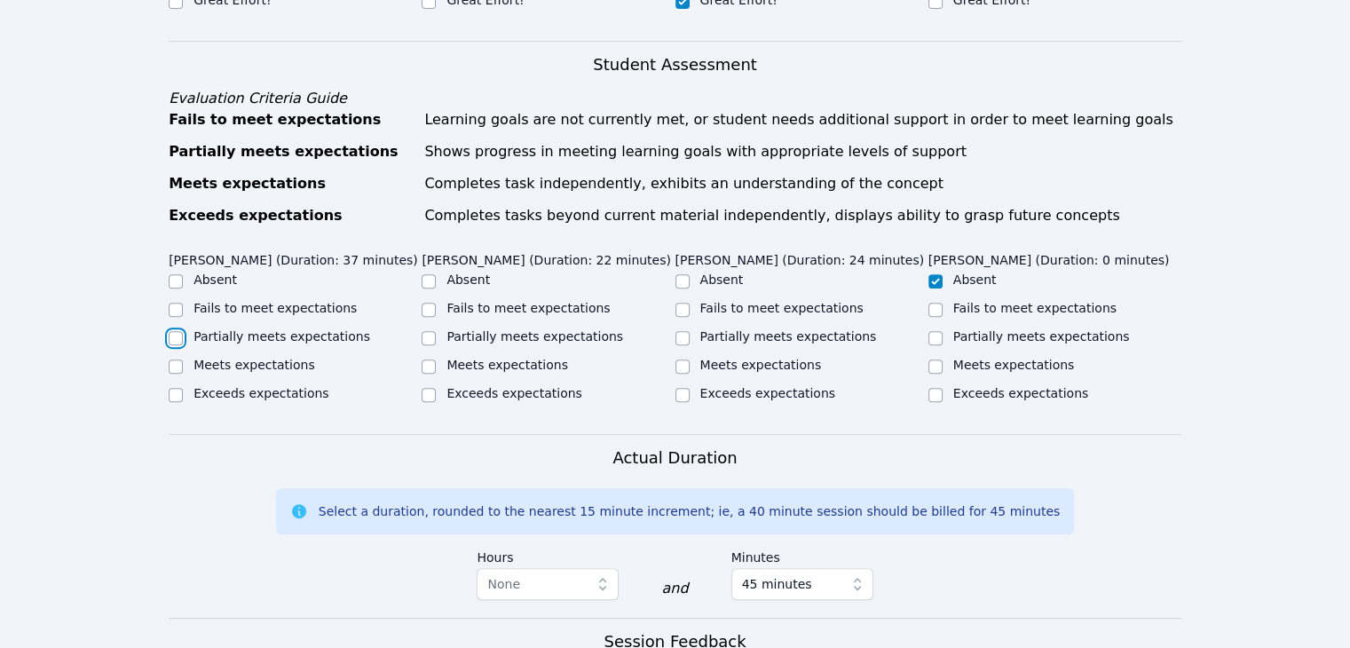
click at [177, 331] on input "Partially meets expectations" at bounding box center [176, 338] width 14 height 14
checkbox input "true"
click at [688, 359] on input "Meets expectations" at bounding box center [682, 366] width 14 height 14
checkbox input "true"
click at [422, 327] on div at bounding box center [429, 337] width 14 height 21
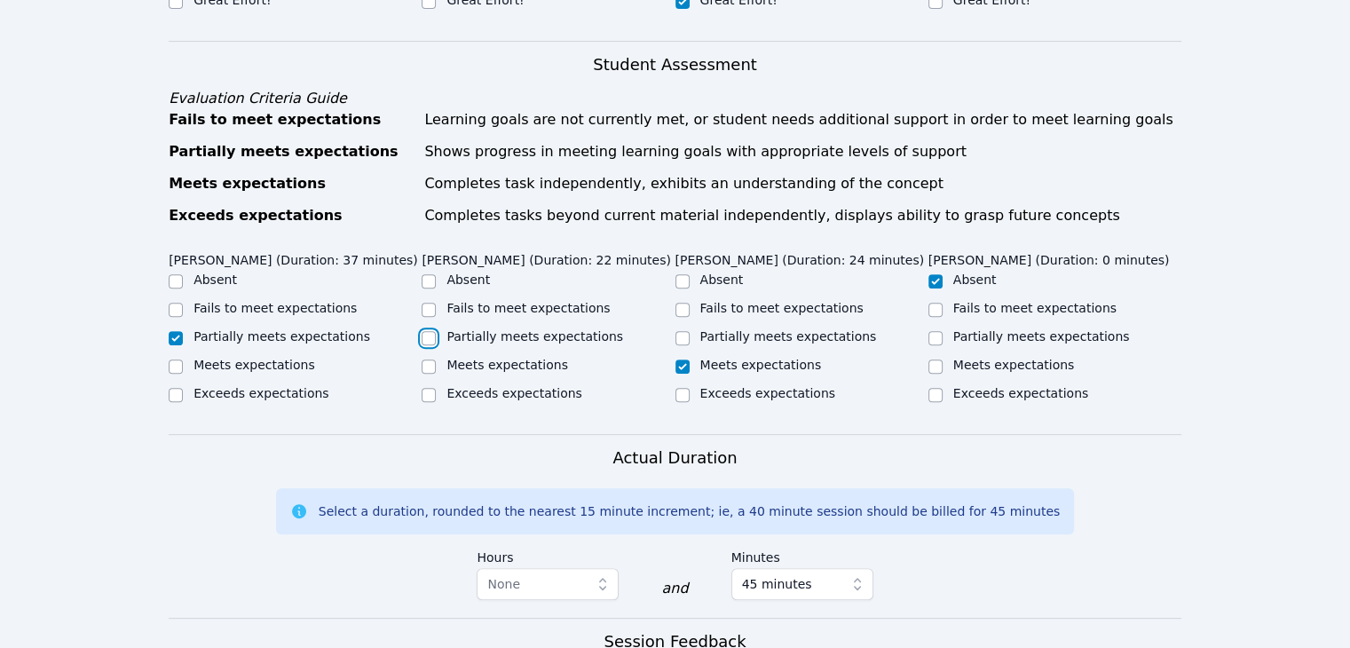
click at [427, 331] on input "Partially meets expectations" at bounding box center [429, 338] width 14 height 14
checkbox input "true"
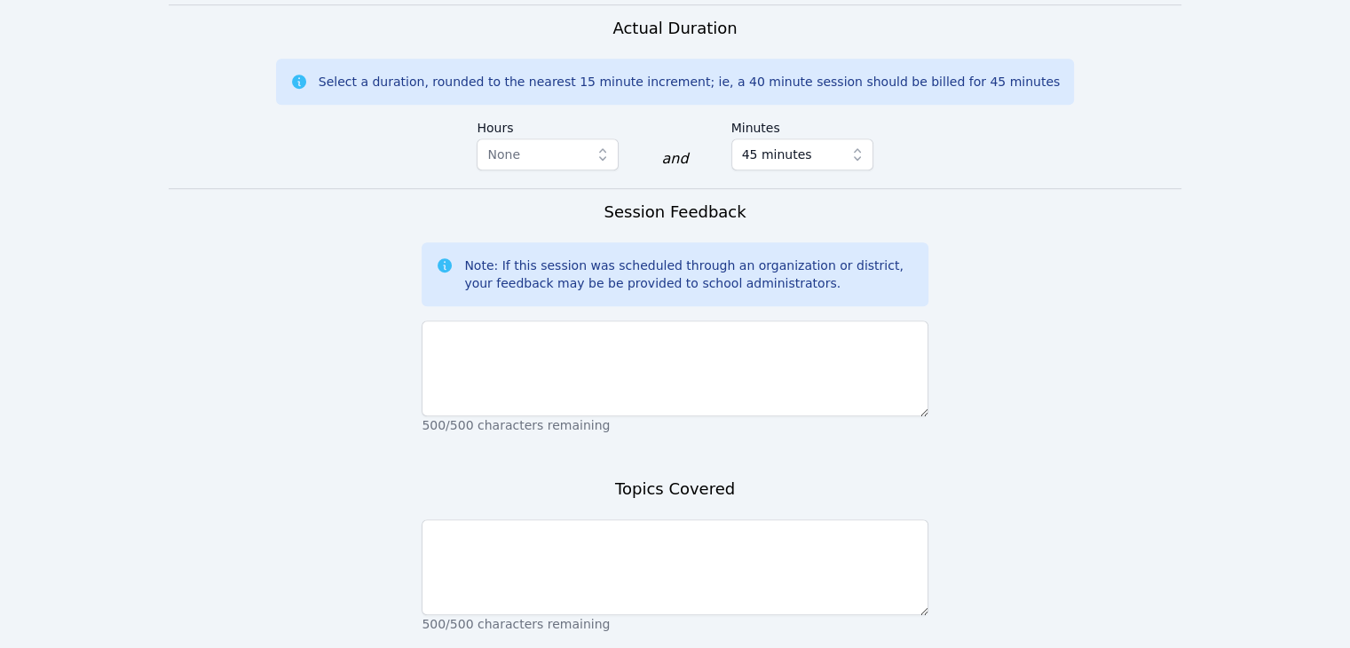
scroll to position [1061, 0]
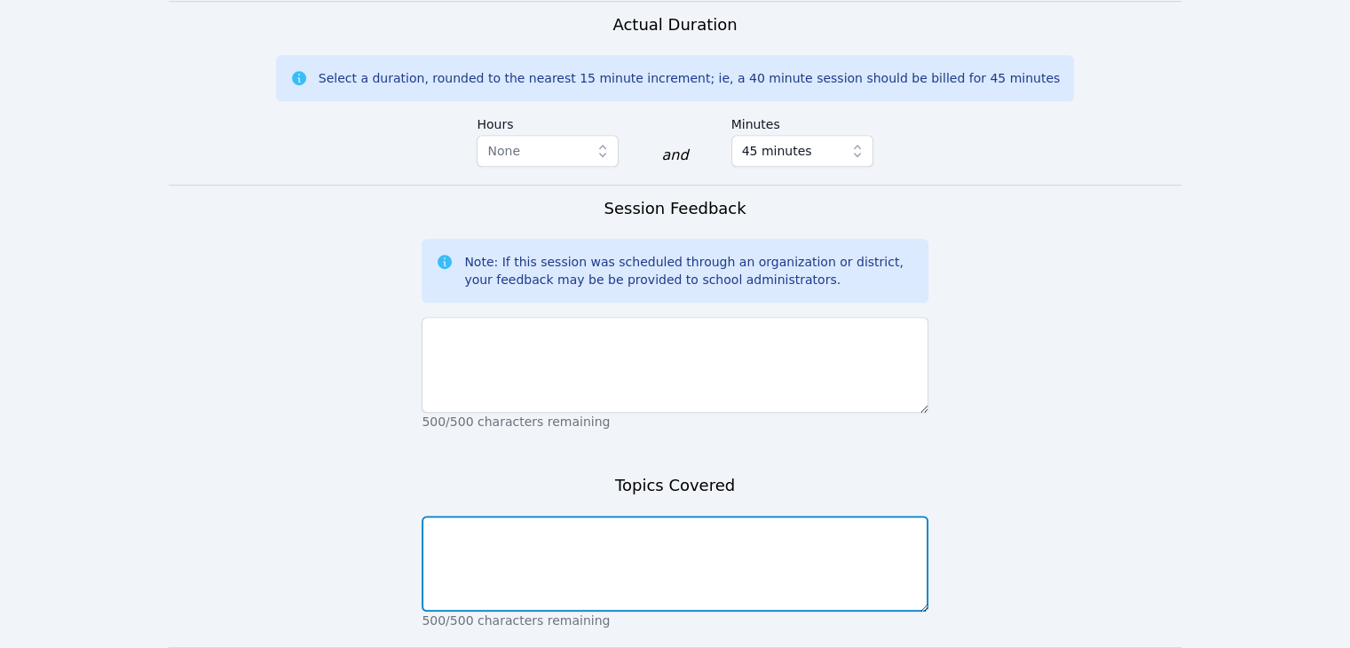
click at [598, 530] on textarea at bounding box center [675, 564] width 506 height 96
type textarea "Introductions, expectations, and navigating the white board."
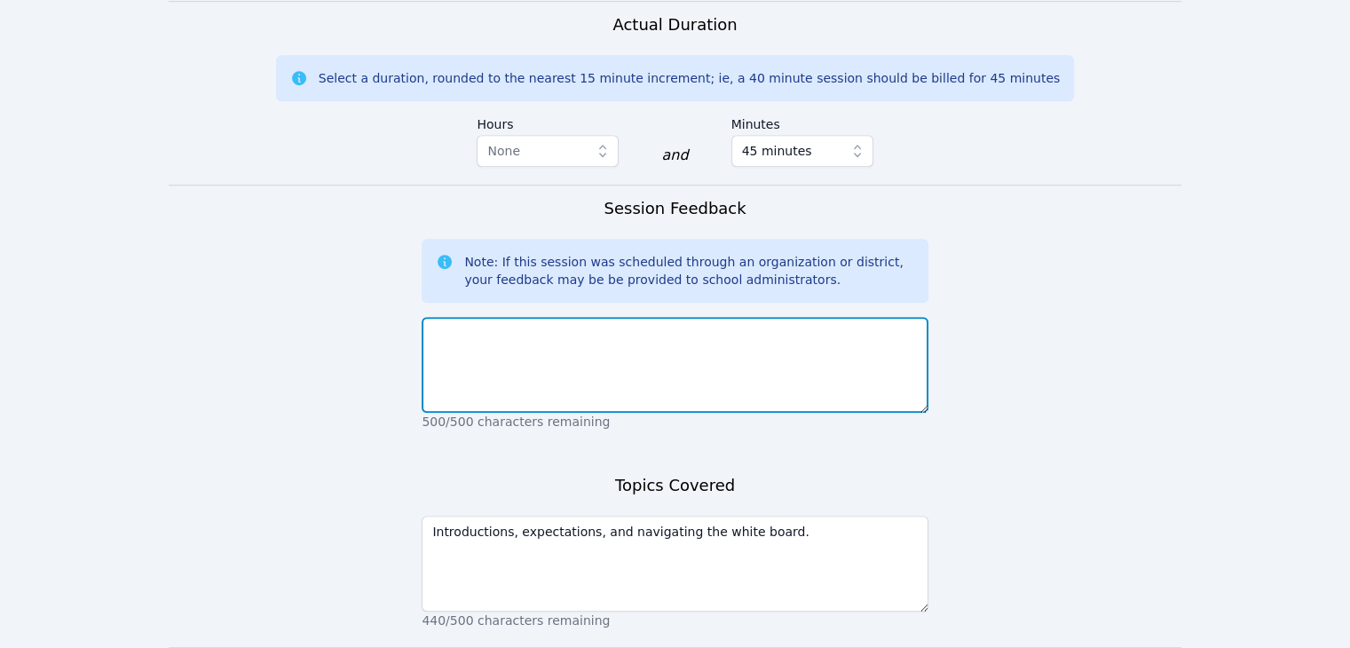
click at [468, 317] on textarea at bounding box center [675, 365] width 506 height 96
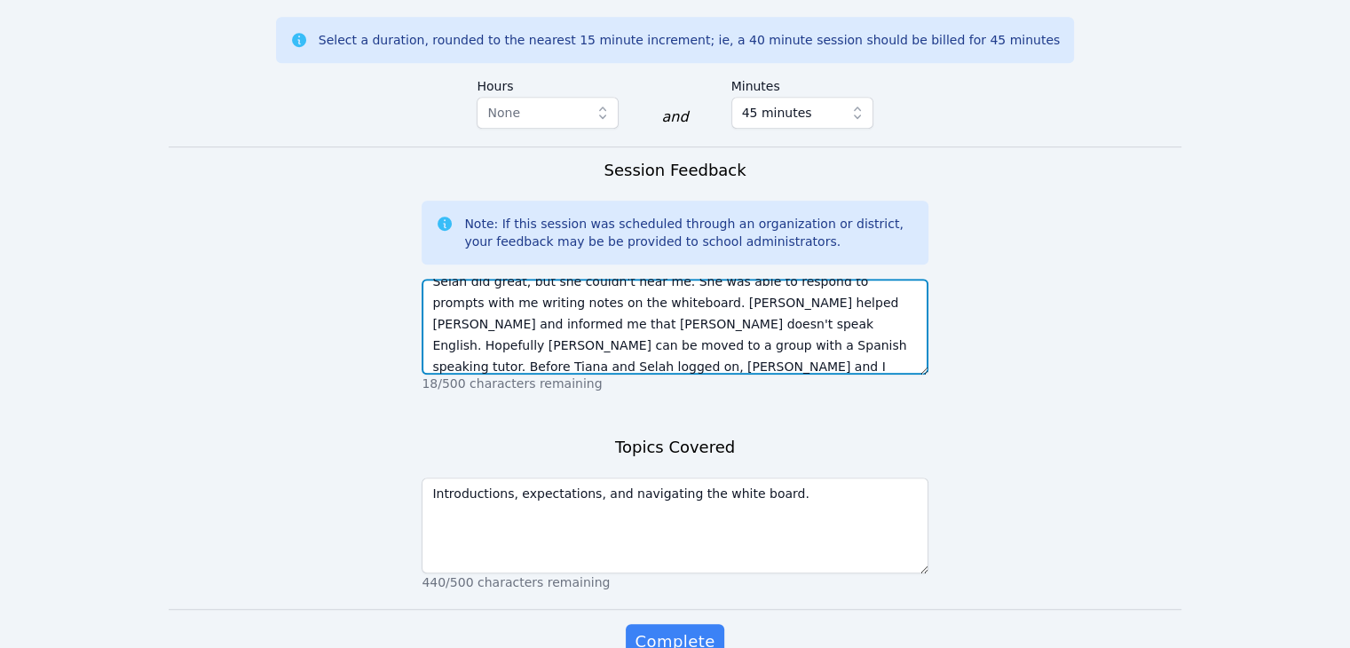
scroll to position [1153, 0]
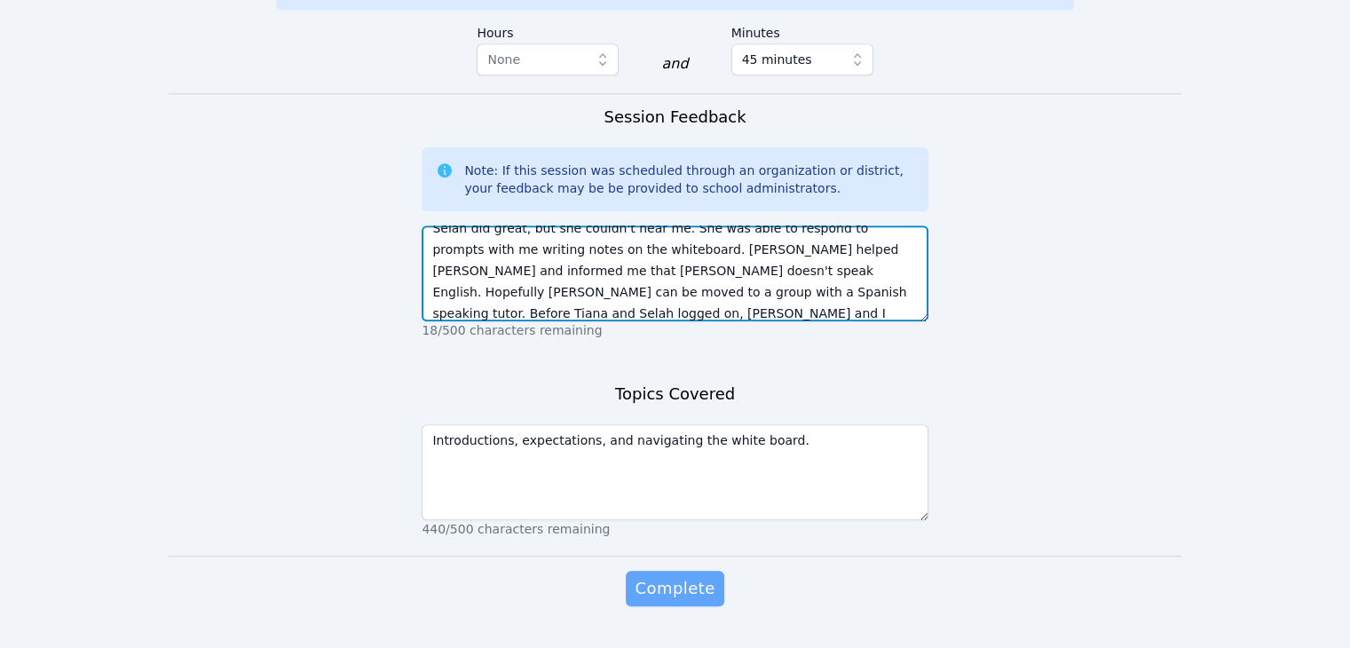
type textarea "Today we had two new students log on for the first time, Tiana and Selah. Selah…"
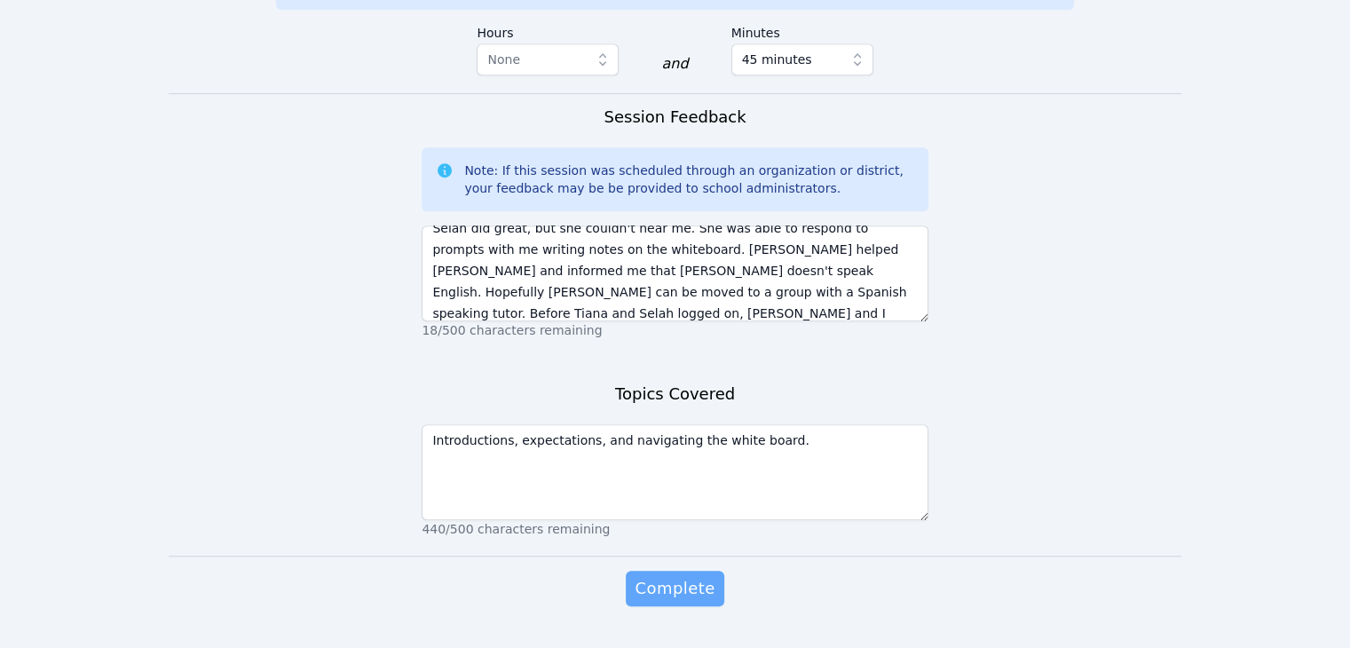
click at [689, 576] on span "Complete" at bounding box center [675, 588] width 80 height 25
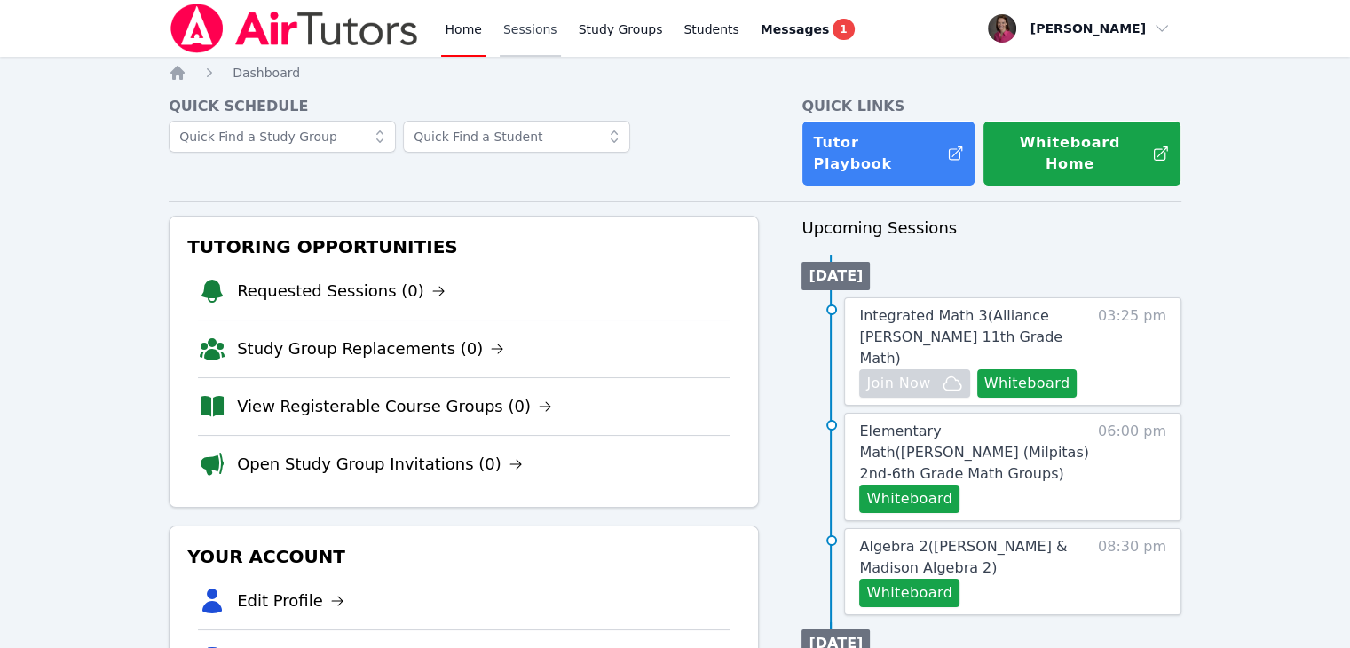
click at [508, 30] on link "Sessions" at bounding box center [530, 28] width 61 height 57
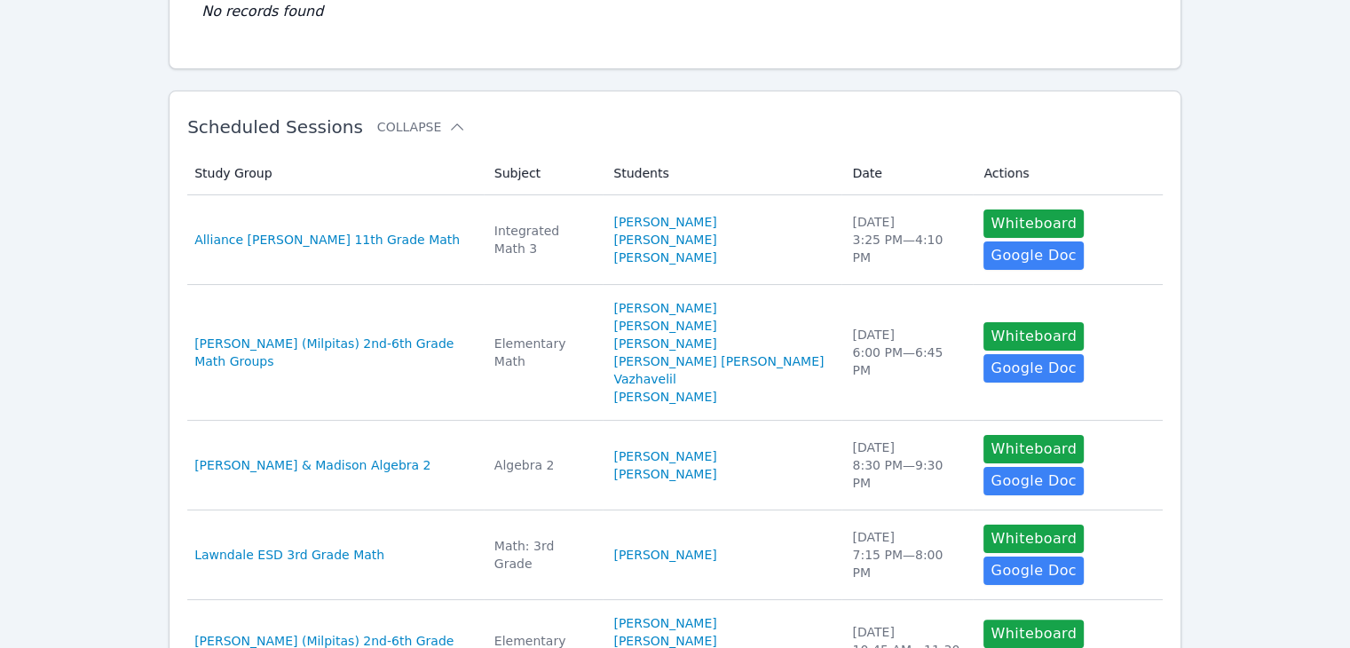
scroll to position [236, 0]
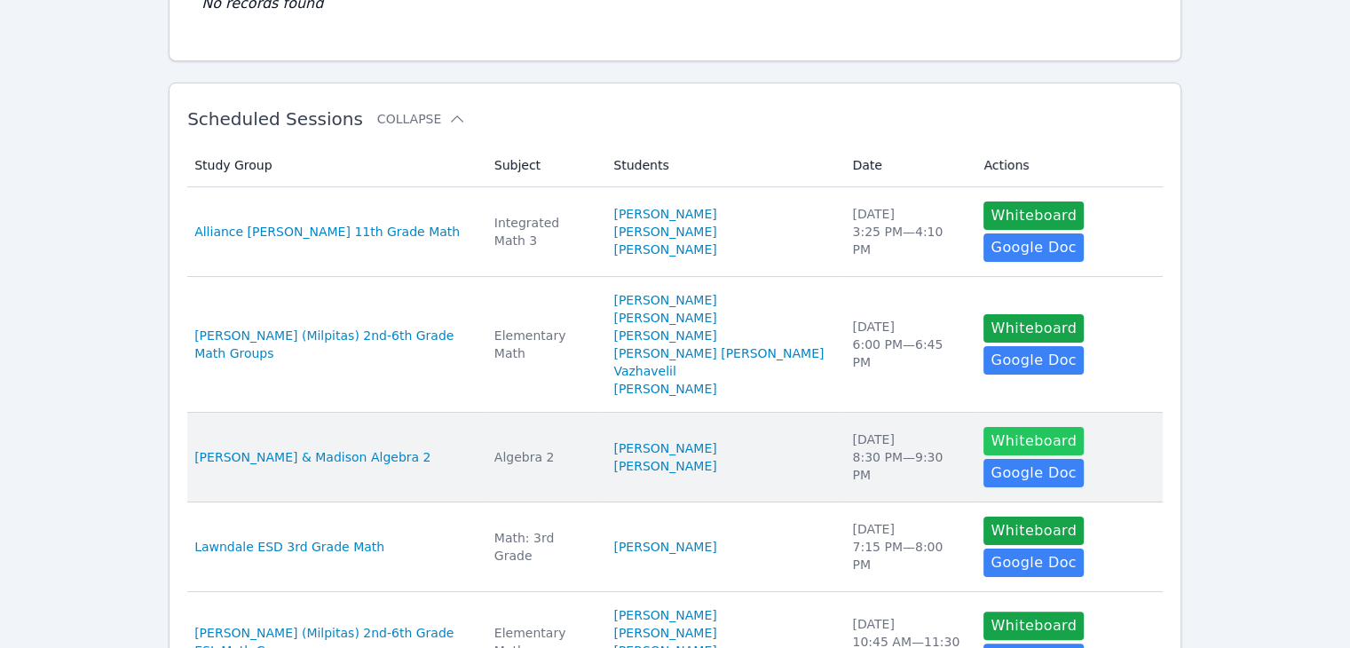
click at [986, 427] on button "Whiteboard" at bounding box center [1033, 441] width 100 height 28
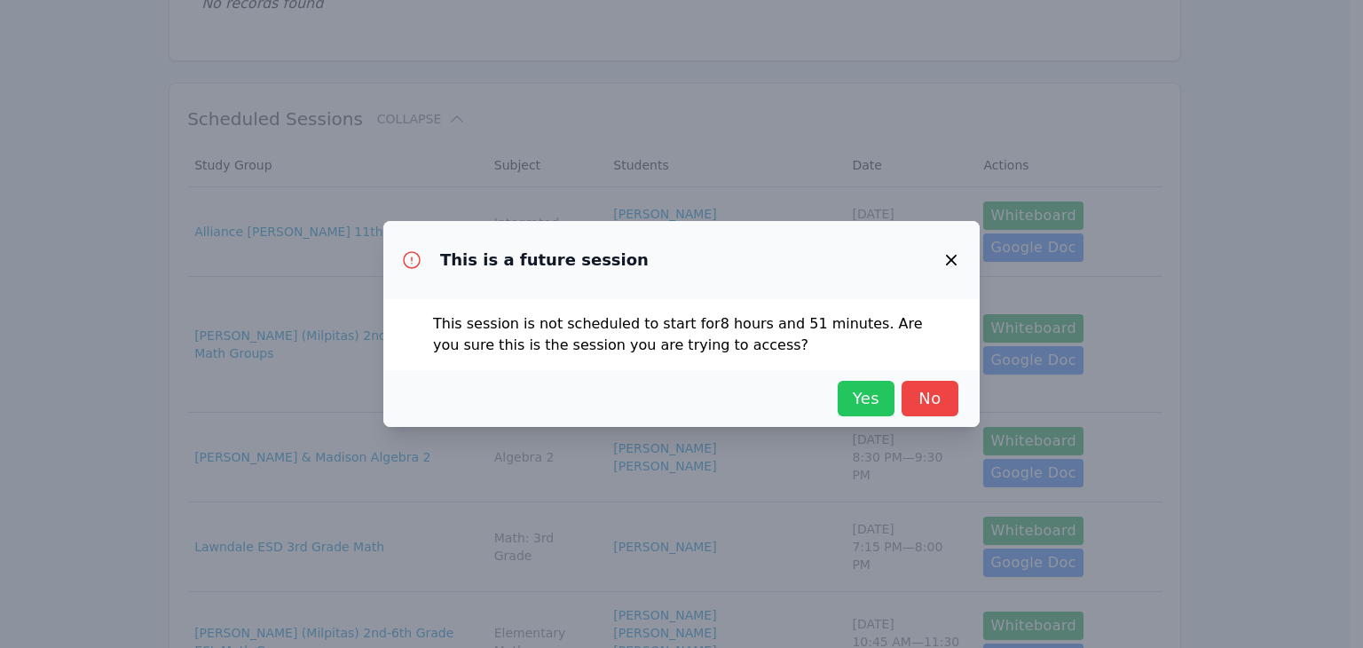
click at [865, 388] on span "Yes" at bounding box center [866, 398] width 39 height 25
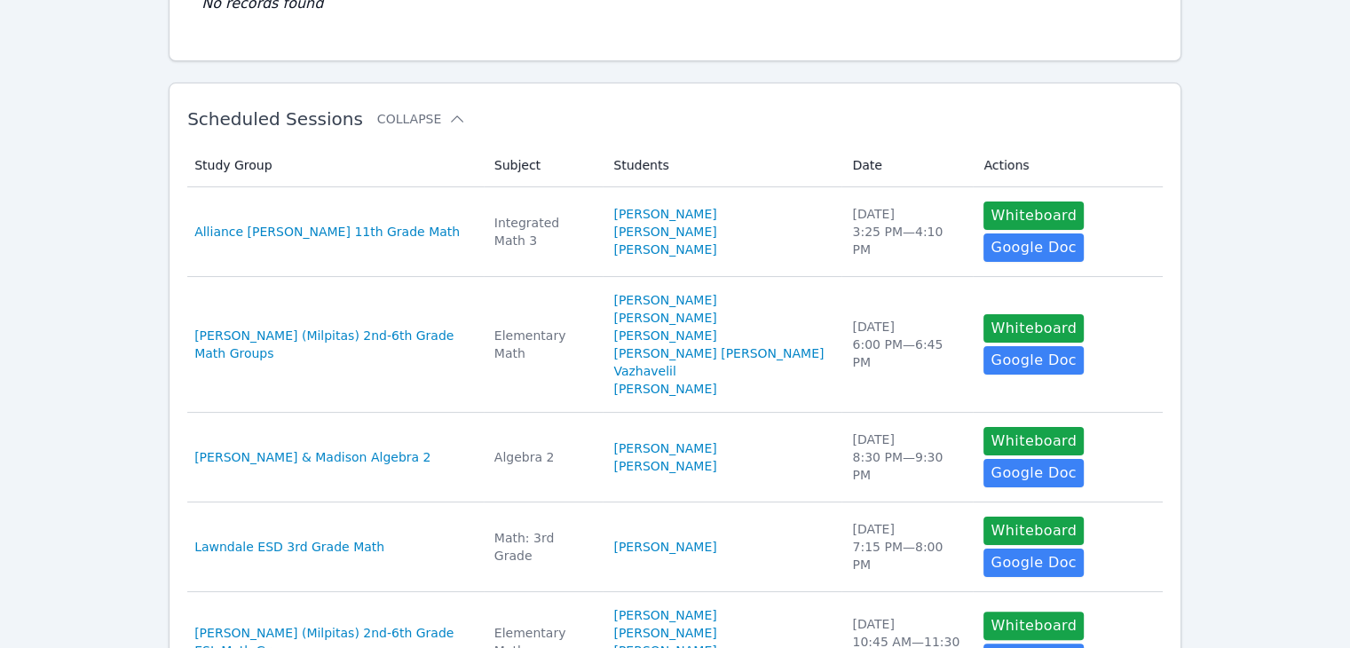
drag, startPoint x: 1353, startPoint y: 205, endPoint x: 936, endPoint y: 28, distance: 453.0
click at [936, 28] on td "No records found" at bounding box center [674, 3] width 975 height 78
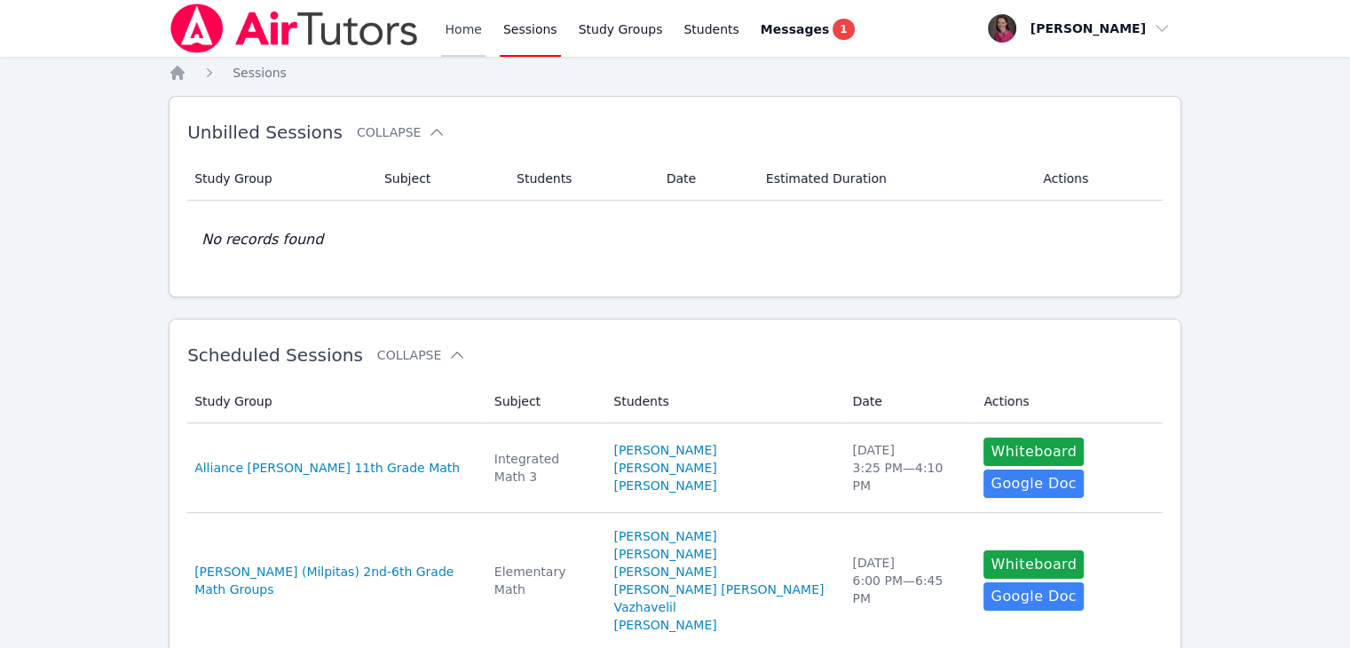
click at [459, 28] on link "Home" at bounding box center [462, 28] width 43 height 57
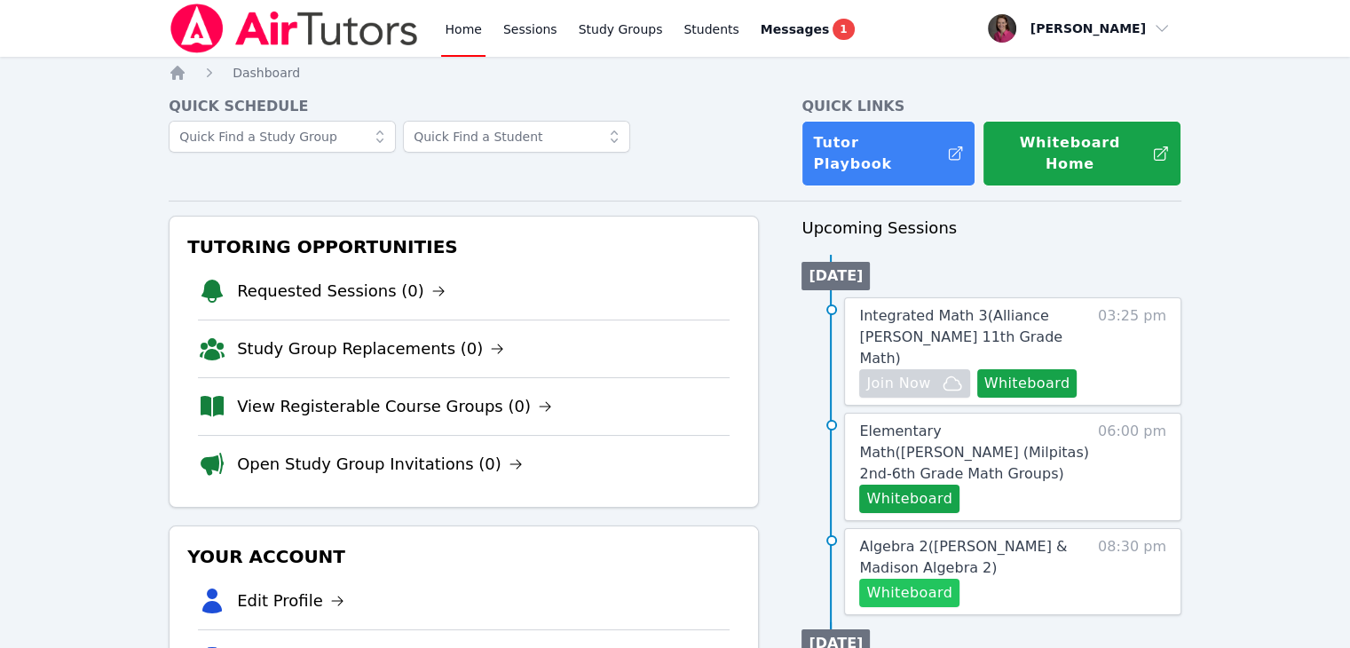
click at [908, 579] on button "Whiteboard" at bounding box center [909, 593] width 100 height 28
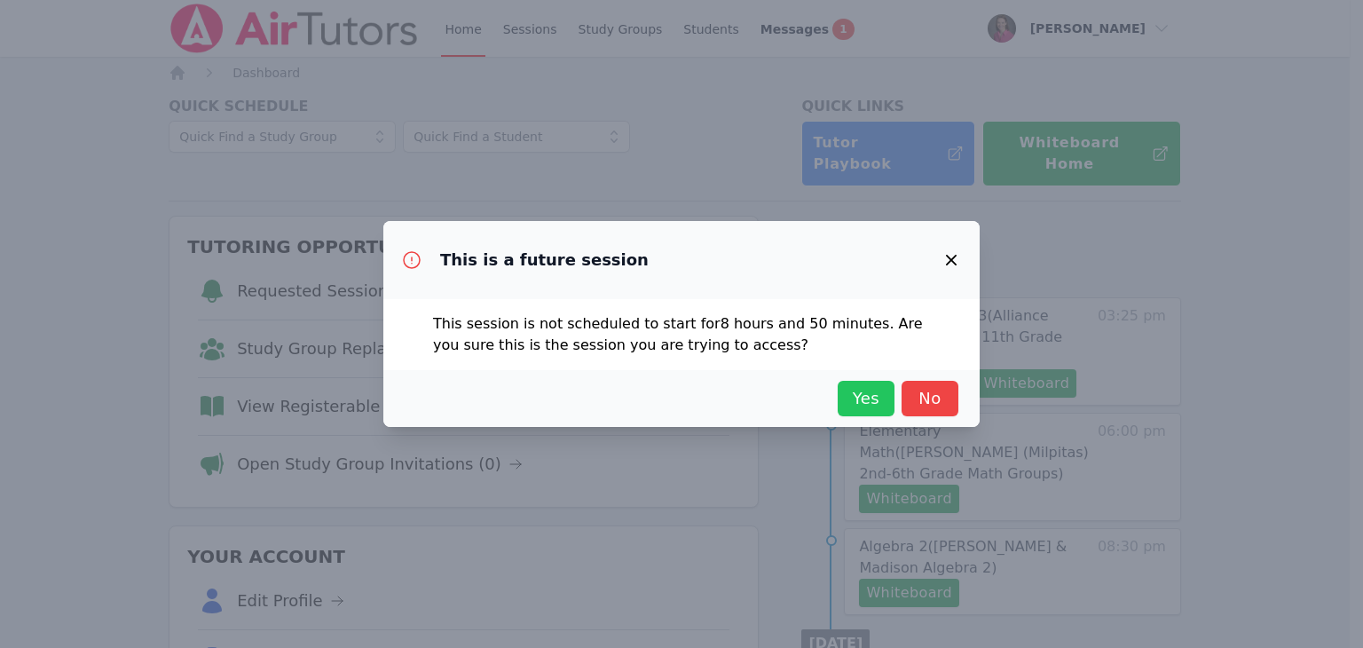
click at [851, 399] on span "Yes" at bounding box center [866, 398] width 39 height 25
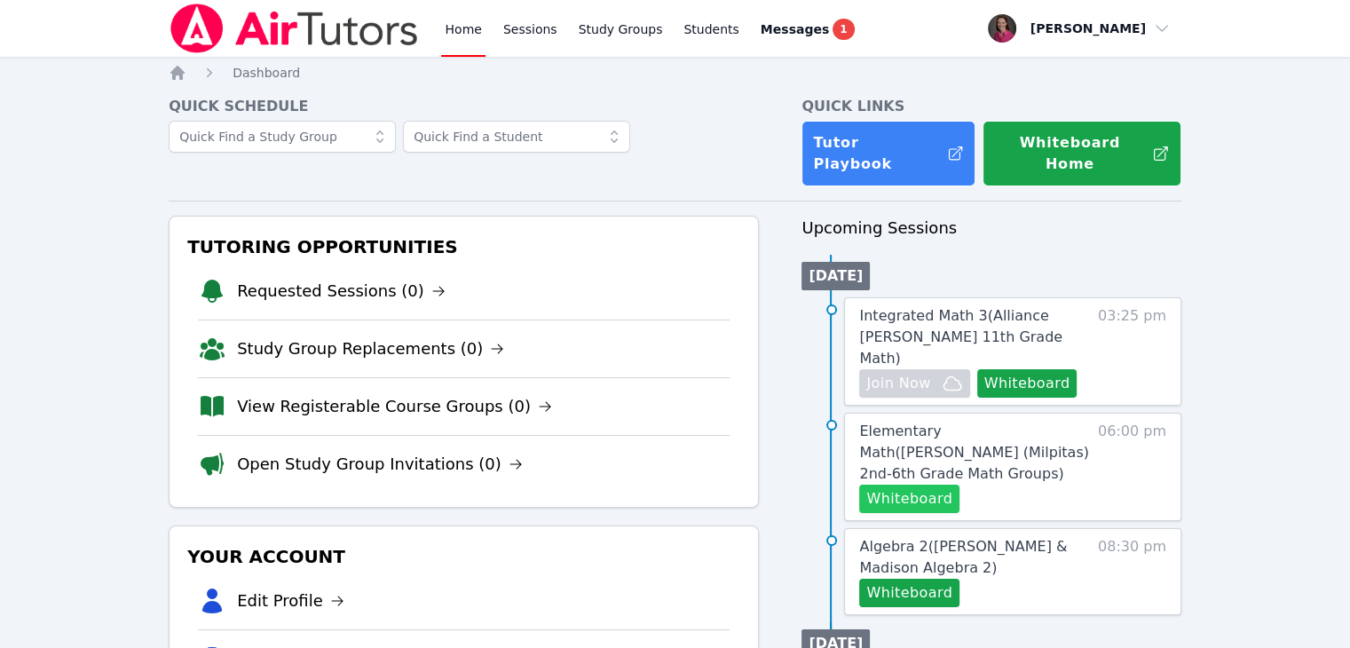
click at [905, 485] on button "Whiteboard" at bounding box center [909, 499] width 100 height 28
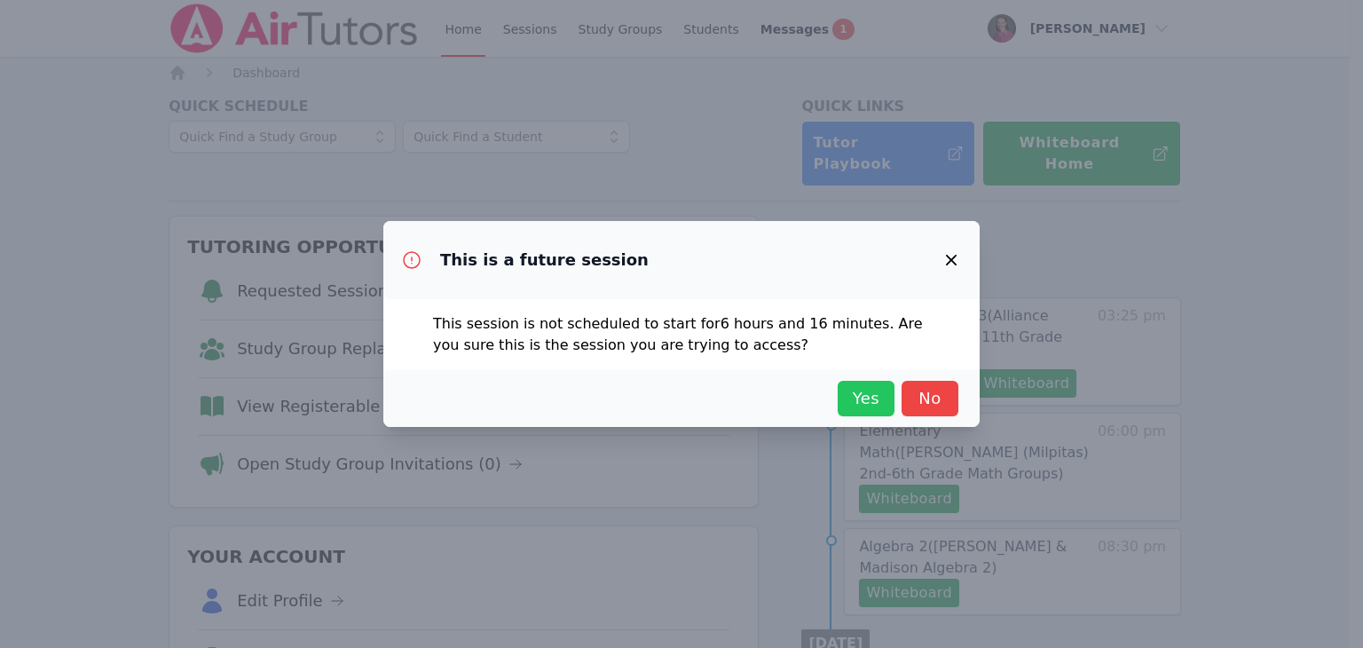
click at [859, 402] on span "Yes" at bounding box center [866, 398] width 39 height 25
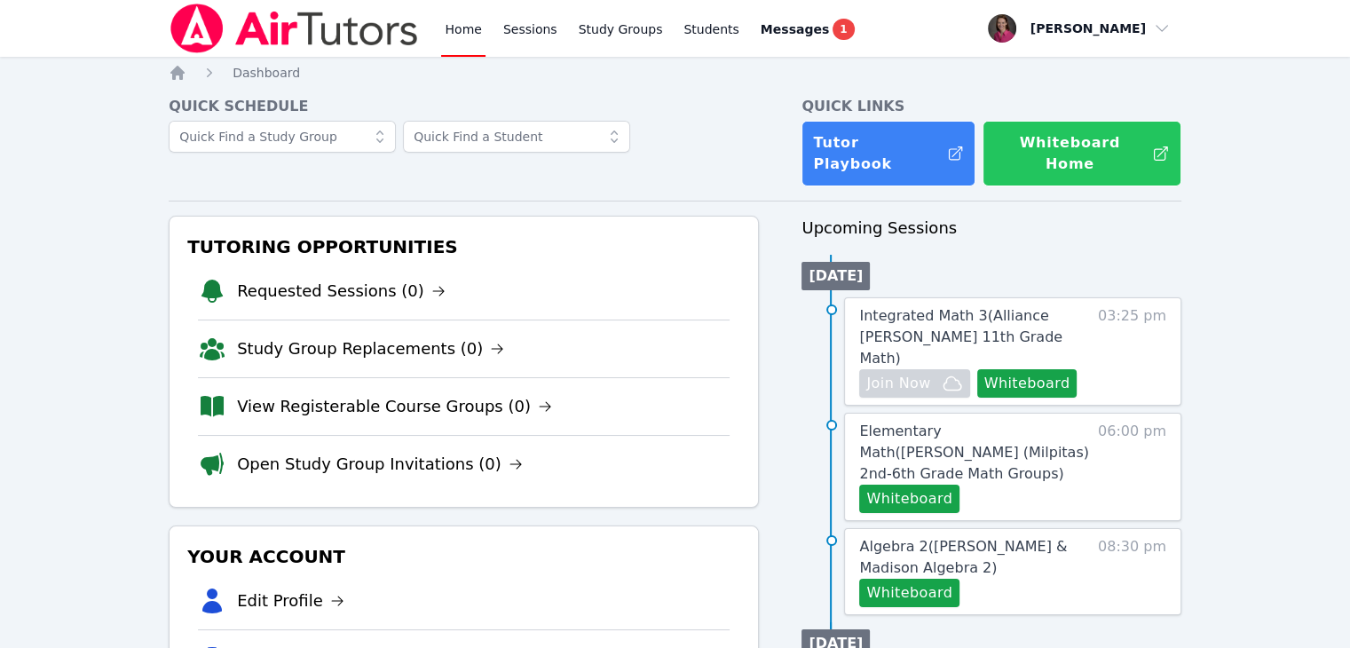
click at [1045, 143] on button "Whiteboard Home" at bounding box center [1081, 154] width 199 height 66
